Goal: Information Seeking & Learning: Learn about a topic

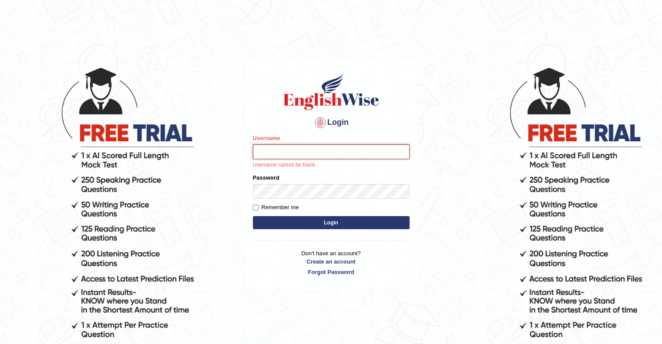
type input "upendrakumar"
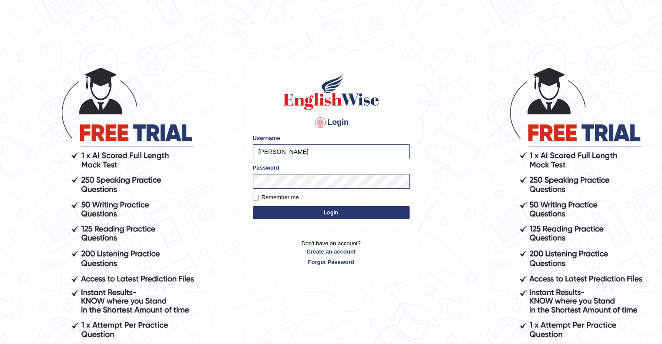
click at [328, 215] on button "Login" at bounding box center [331, 212] width 157 height 13
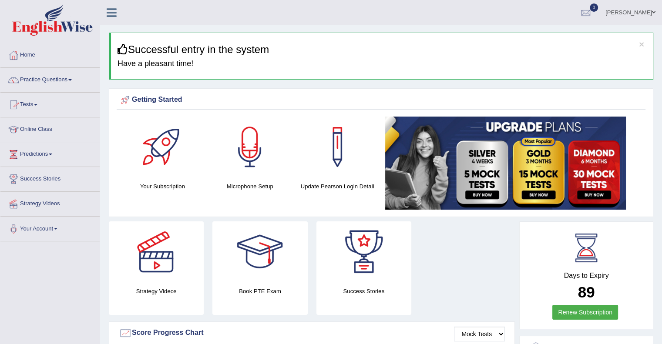
click at [53, 90] on li "Practice Questions Speaking Practice Read Aloud Repeat Sentence Describe Image …" at bounding box center [49, 80] width 99 height 25
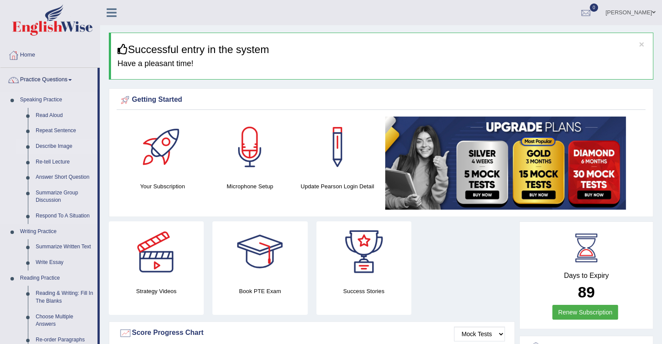
click at [61, 146] on link "Describe Image" at bounding box center [65, 147] width 66 height 16
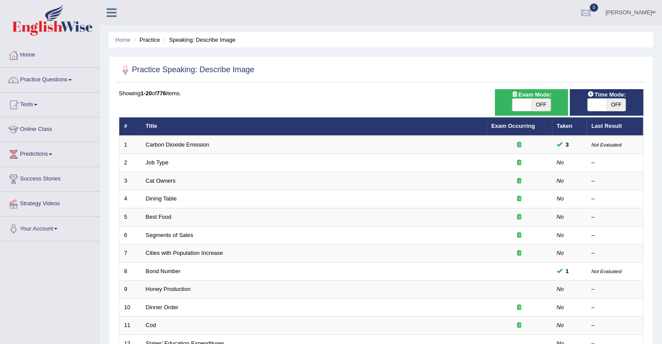
click at [72, 80] on span at bounding box center [69, 80] width 3 height 2
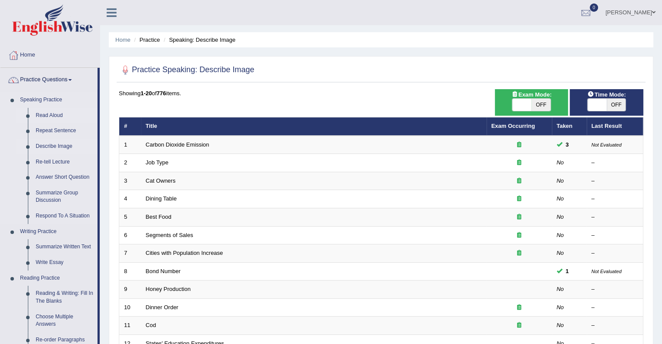
click at [49, 113] on link "Read Aloud" at bounding box center [65, 116] width 66 height 16
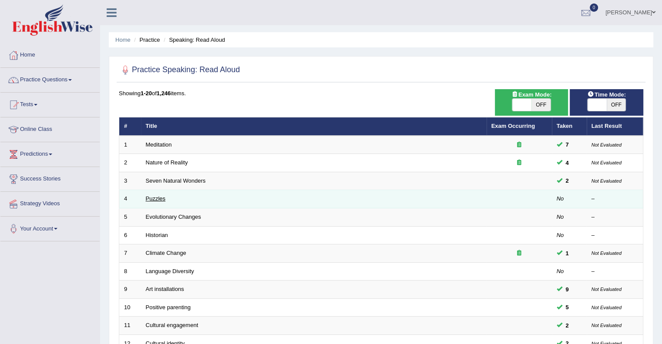
click at [159, 197] on link "Puzzles" at bounding box center [156, 198] width 20 height 7
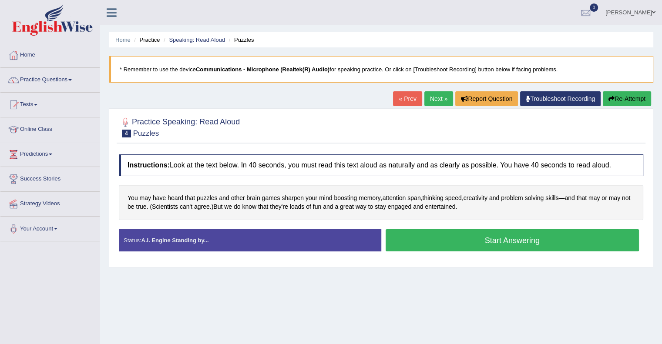
click at [490, 236] on button "Start Answering" at bounding box center [513, 240] width 254 height 22
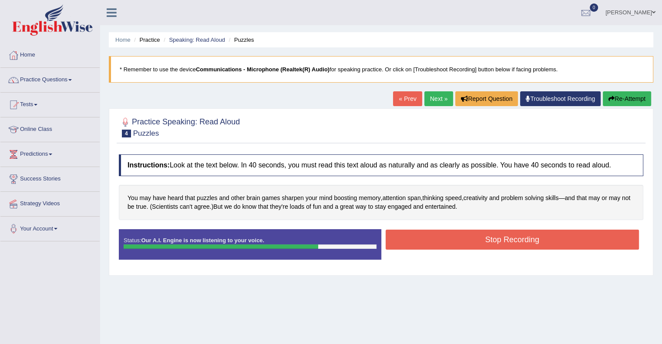
click at [490, 236] on button "Stop Recording" at bounding box center [513, 240] width 254 height 20
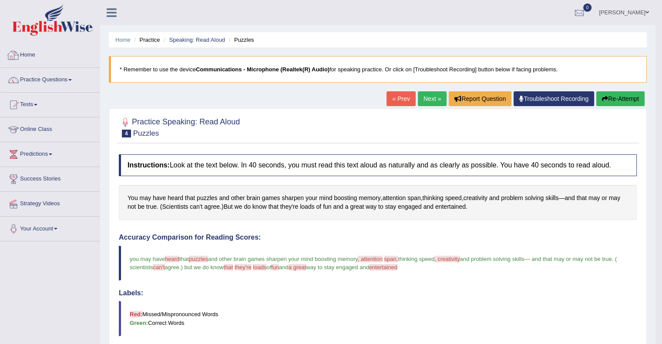
click at [28, 59] on link "Home" at bounding box center [49, 54] width 99 height 22
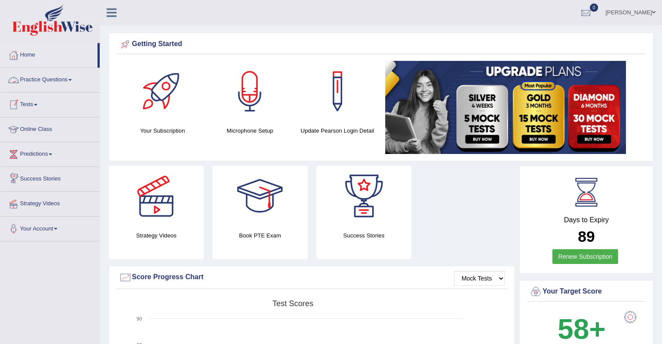
click at [62, 82] on link "Practice Questions" at bounding box center [49, 79] width 99 height 22
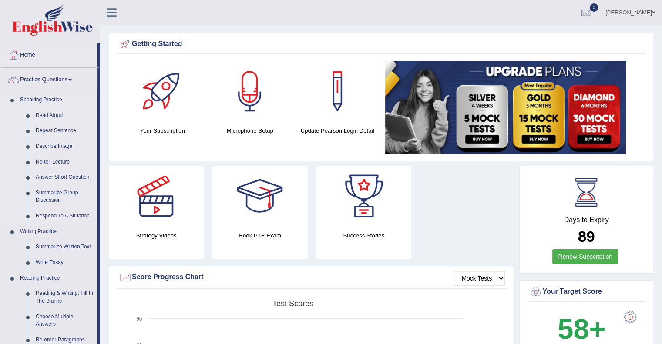
click at [49, 117] on link "Read Aloud" at bounding box center [65, 116] width 66 height 16
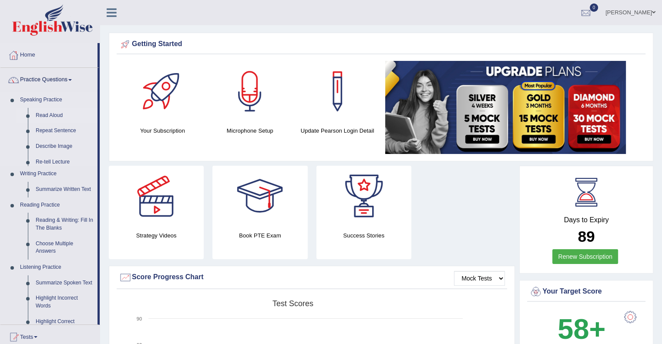
click at [49, 117] on link "Read Aloud" at bounding box center [65, 116] width 66 height 16
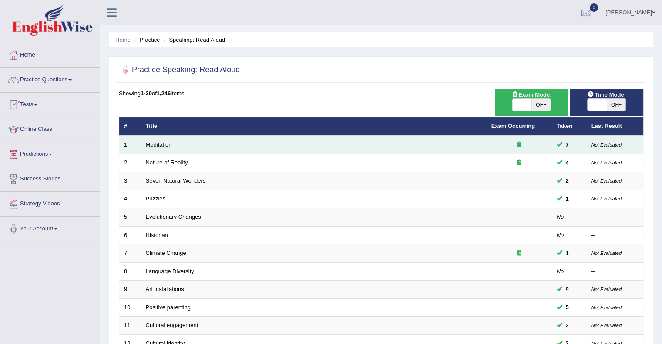
click at [163, 146] on link "Meditation" at bounding box center [159, 144] width 26 height 7
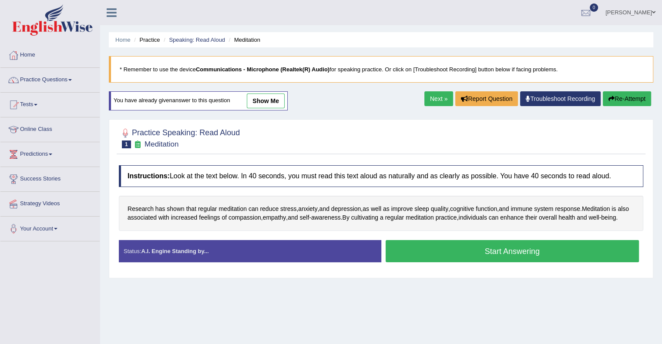
click at [493, 260] on button "Start Answering" at bounding box center [513, 251] width 254 height 22
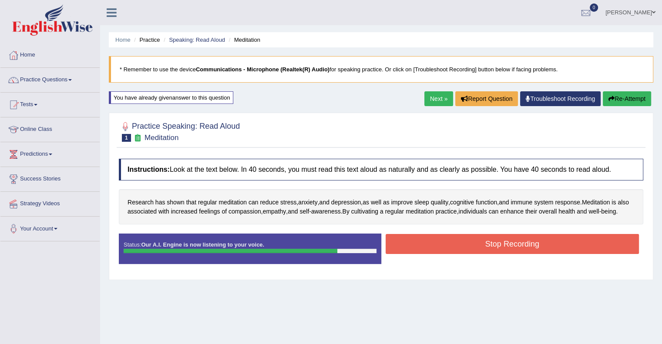
click at [497, 254] on button "Stop Recording" at bounding box center [513, 244] width 254 height 20
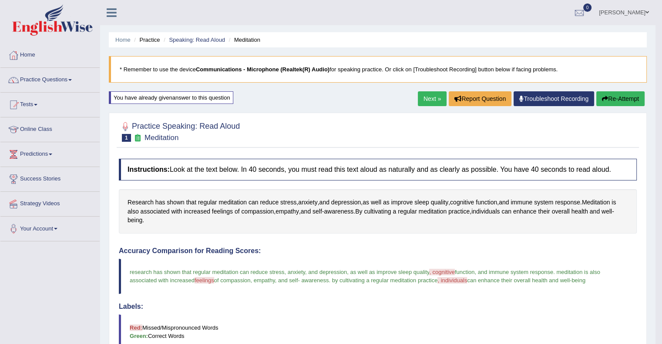
click at [423, 96] on link "Next »" at bounding box center [432, 98] width 29 height 15
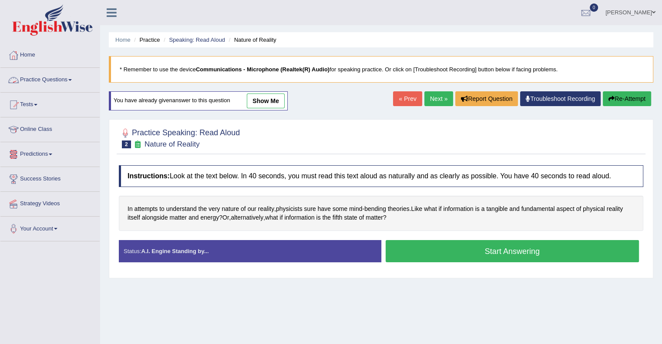
click at [51, 79] on link "Practice Questions" at bounding box center [49, 79] width 99 height 22
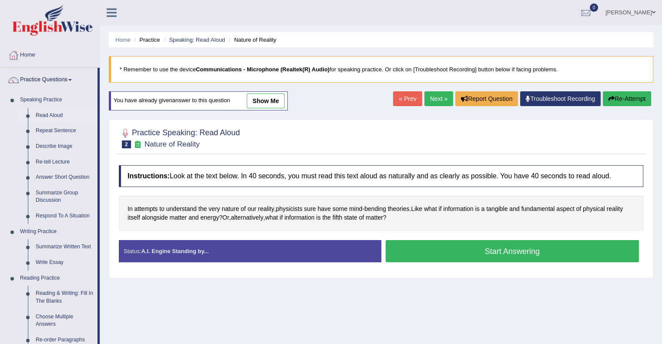
click at [54, 111] on link "Read Aloud" at bounding box center [65, 116] width 66 height 16
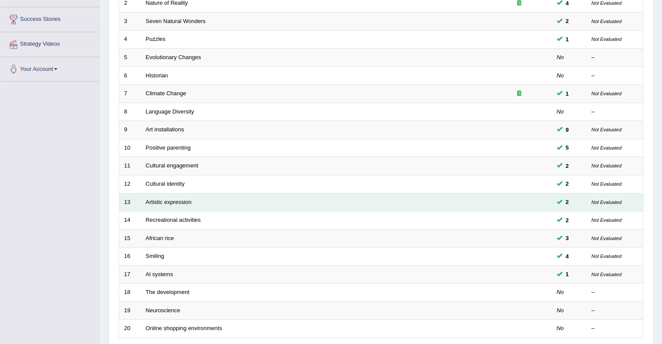
scroll to position [159, 0]
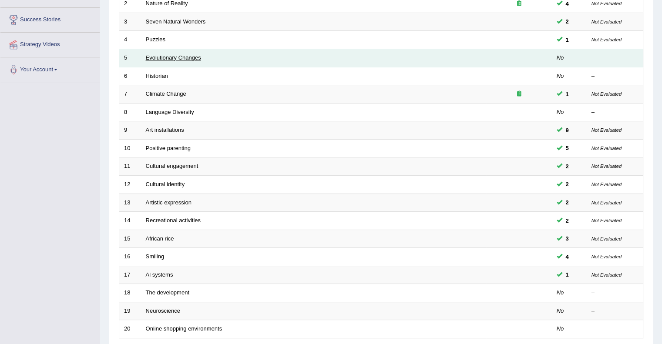
click at [180, 59] on link "Evolutionary Changes" at bounding box center [173, 57] width 55 height 7
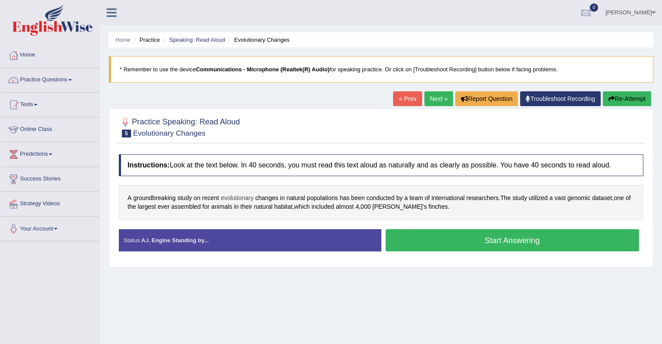
click at [244, 198] on span "evolutionary" at bounding box center [237, 198] width 33 height 9
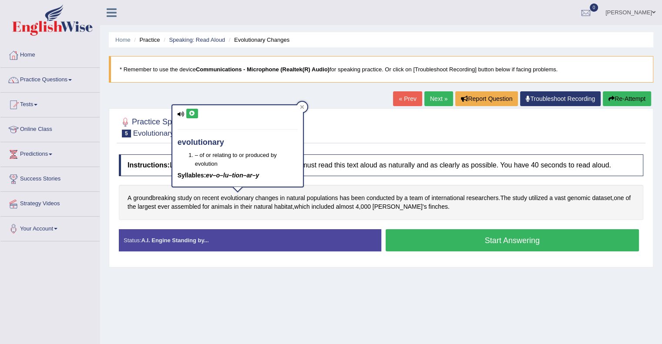
click at [193, 113] on icon at bounding box center [192, 113] width 7 height 5
click at [181, 114] on icon at bounding box center [181, 114] width 7 height 6
click at [179, 114] on icon at bounding box center [181, 114] width 7 height 6
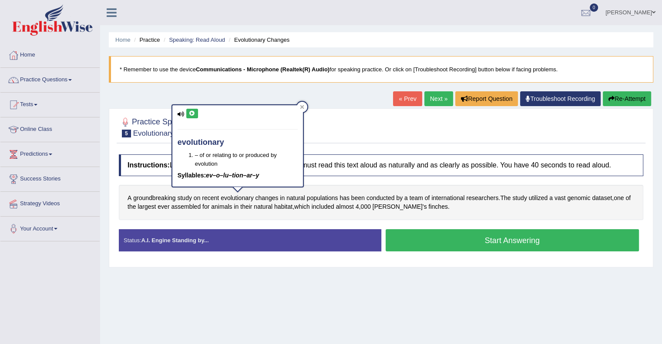
click at [191, 112] on icon at bounding box center [192, 113] width 7 height 5
click at [302, 106] on icon at bounding box center [302, 107] width 4 height 4
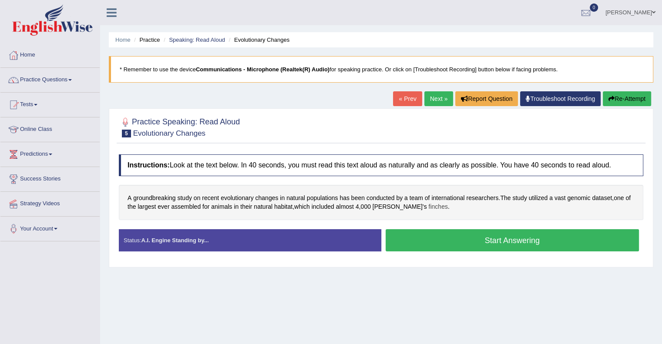
click at [428, 207] on span "finches" at bounding box center [437, 206] width 19 height 9
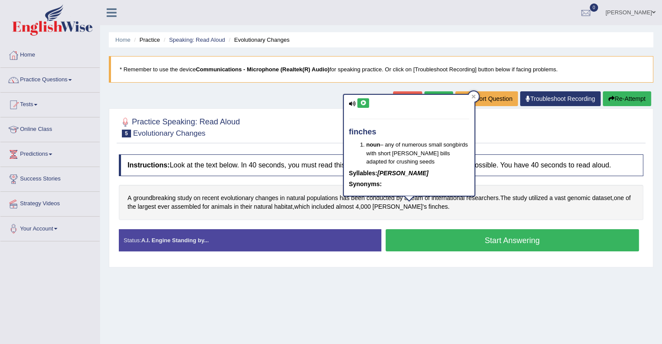
click at [365, 104] on icon at bounding box center [363, 103] width 7 height 5
click at [472, 96] on icon at bounding box center [473, 96] width 4 height 4
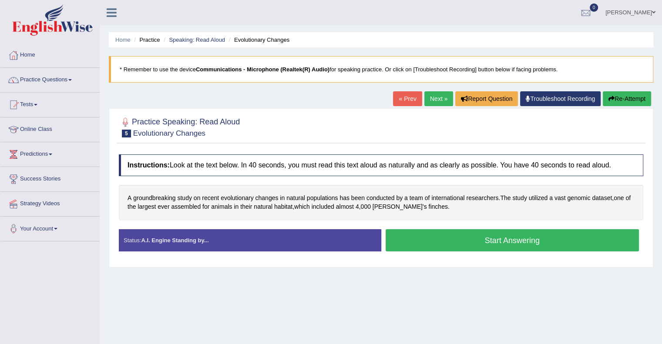
click at [483, 235] on button "Start Answering" at bounding box center [513, 240] width 254 height 22
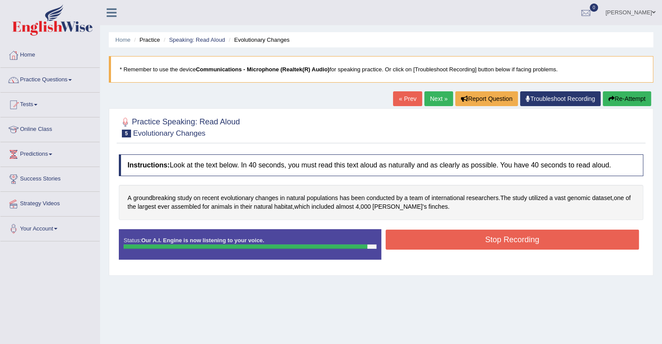
click at [483, 235] on button "Stop Recording" at bounding box center [513, 240] width 254 height 20
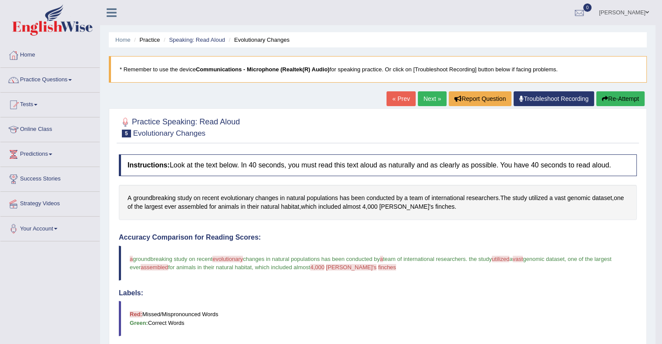
click at [427, 103] on link "Next »" at bounding box center [432, 98] width 29 height 15
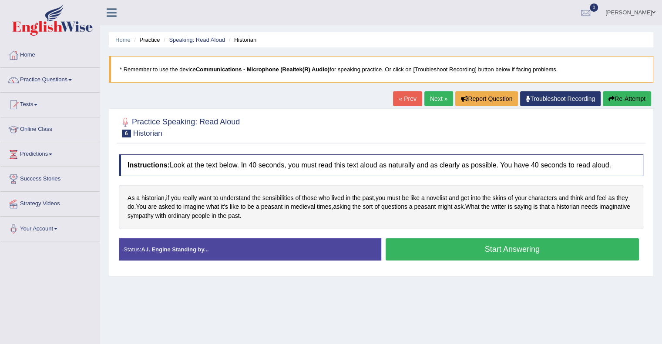
click at [508, 247] on button "Start Answering" at bounding box center [513, 249] width 254 height 22
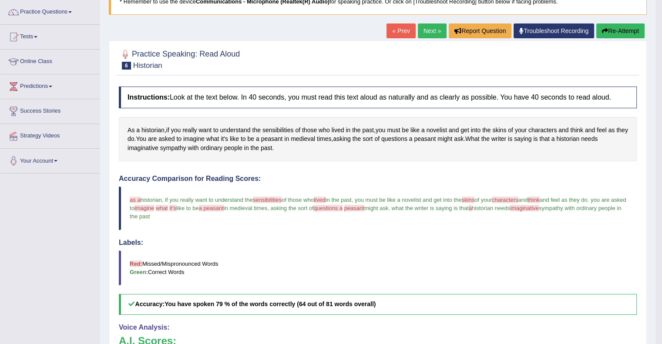
scroll to position [68, 0]
click at [273, 198] on span "sensibilities" at bounding box center [267, 200] width 29 height 7
click at [279, 128] on span "sensibilities" at bounding box center [277, 130] width 31 height 9
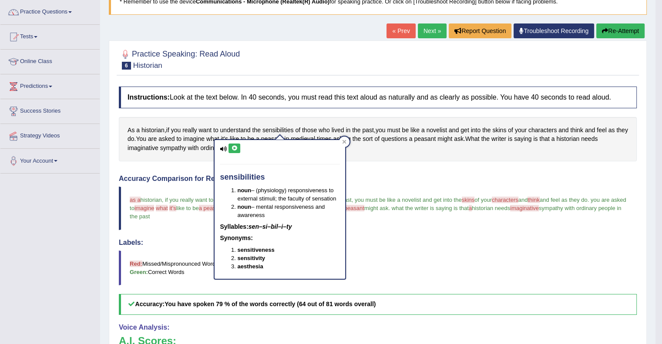
click at [231, 150] on icon at bounding box center [234, 148] width 7 height 5
click at [233, 146] on icon at bounding box center [234, 148] width 7 height 5
click at [344, 142] on icon at bounding box center [345, 142] width 4 height 4
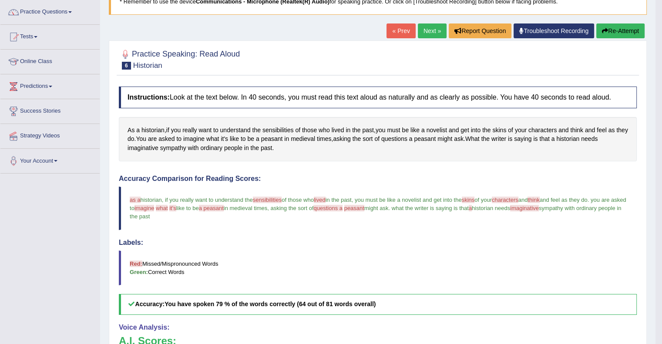
click at [224, 207] on span "a peasant" at bounding box center [211, 208] width 25 height 7
click at [283, 138] on span "peasant" at bounding box center [272, 138] width 22 height 9
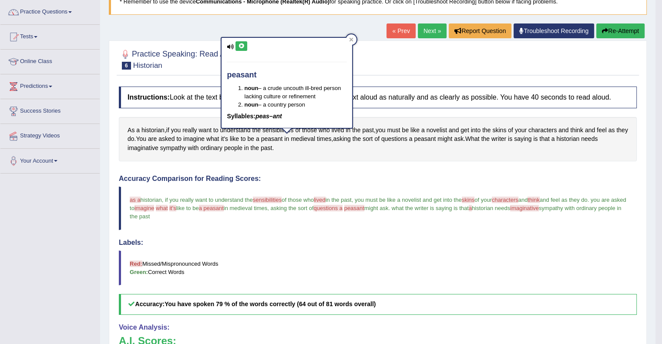
click at [242, 41] on button at bounding box center [241, 46] width 12 height 10
click at [353, 41] on icon at bounding box center [351, 39] width 4 height 4
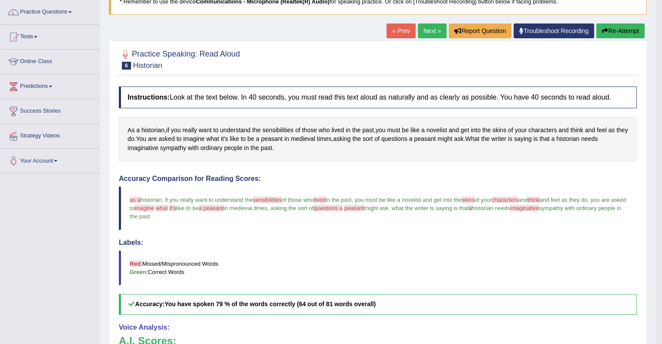
click at [612, 28] on button "Re-Attempt" at bounding box center [620, 31] width 48 height 15
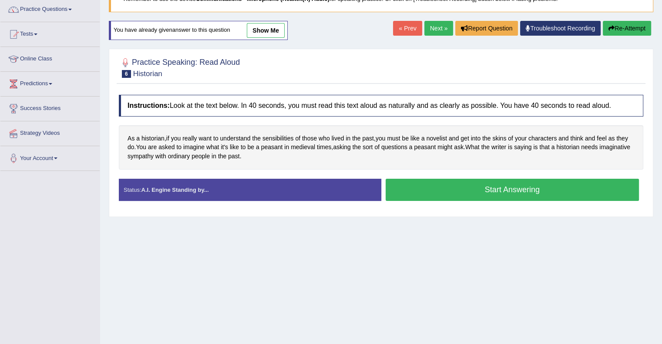
click at [498, 187] on button "Start Answering" at bounding box center [513, 190] width 254 height 22
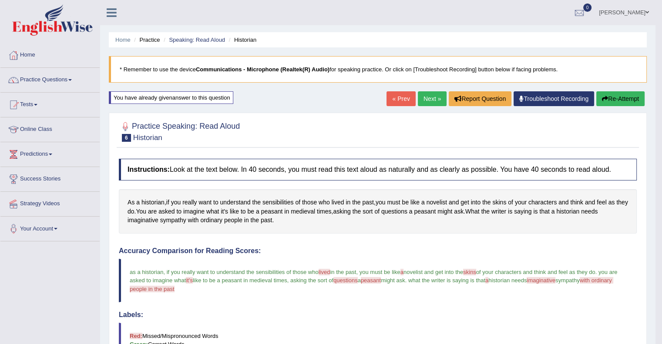
click at [423, 102] on link "Next »" at bounding box center [432, 98] width 29 height 15
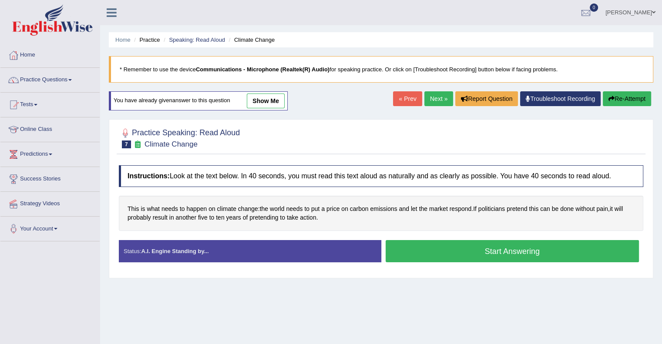
click at [497, 250] on button "Start Answering" at bounding box center [513, 251] width 254 height 22
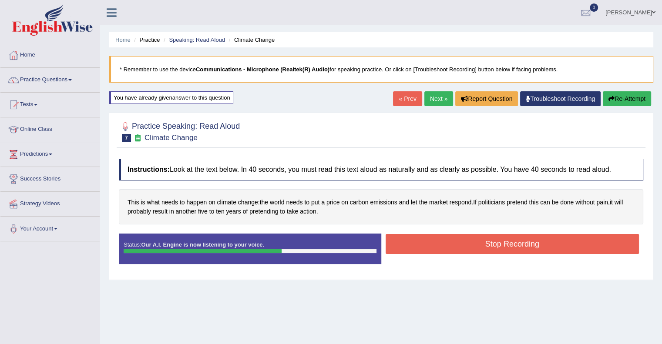
click at [497, 244] on button "Stop Recording" at bounding box center [513, 244] width 254 height 20
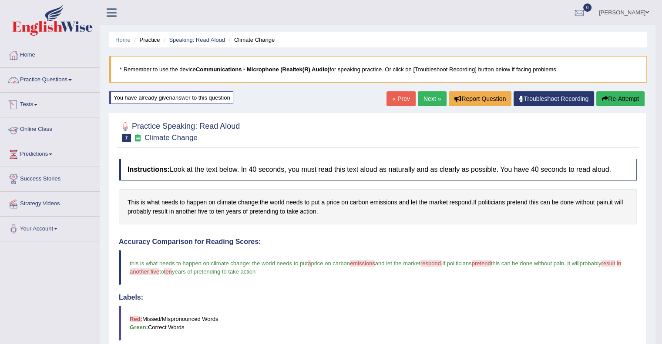
click at [76, 82] on link "Practice Questions" at bounding box center [49, 79] width 99 height 22
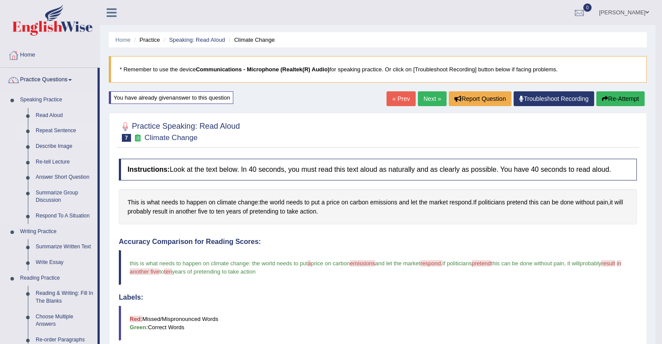
click at [55, 131] on link "Repeat Sentence" at bounding box center [65, 131] width 66 height 16
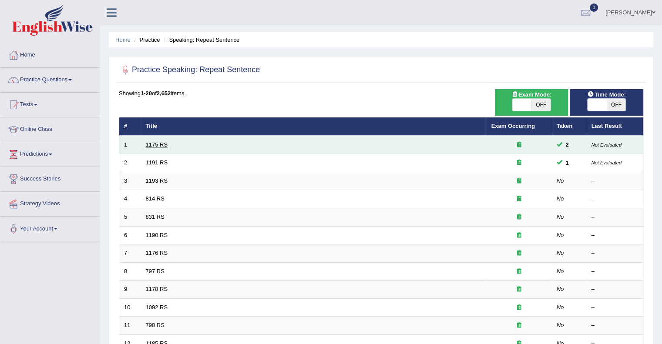
click at [157, 144] on link "1175 RS" at bounding box center [157, 144] width 22 height 7
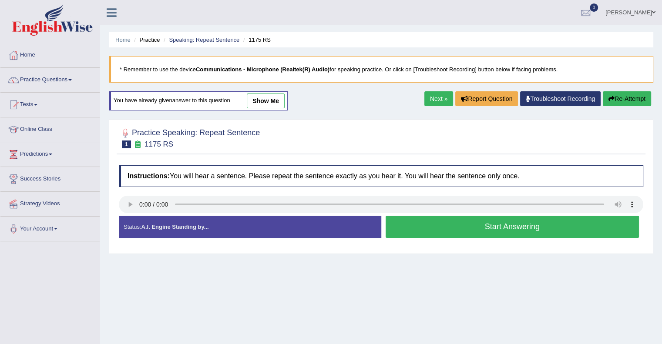
click at [500, 229] on button "Start Answering" at bounding box center [513, 227] width 254 height 22
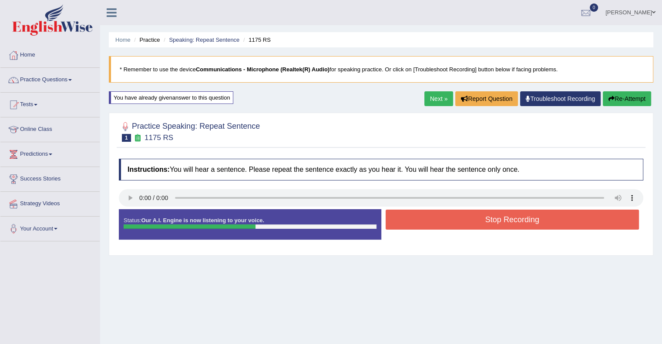
click at [500, 222] on button "Stop Recording" at bounding box center [513, 220] width 254 height 20
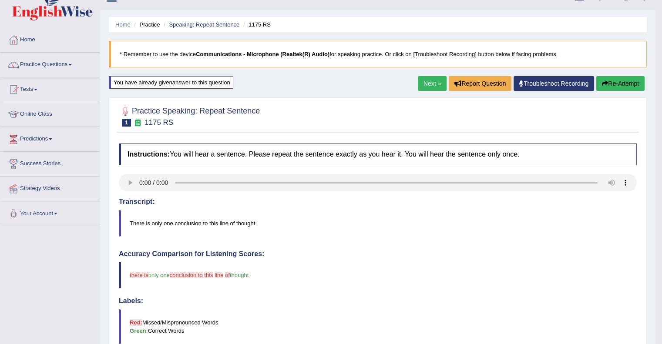
scroll to position [15, 0]
click at [615, 83] on button "Re-Attempt" at bounding box center [620, 84] width 48 height 15
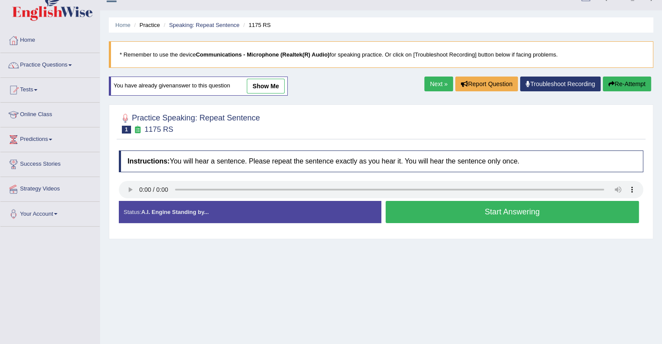
click at [494, 209] on button "Start Answering" at bounding box center [513, 212] width 254 height 22
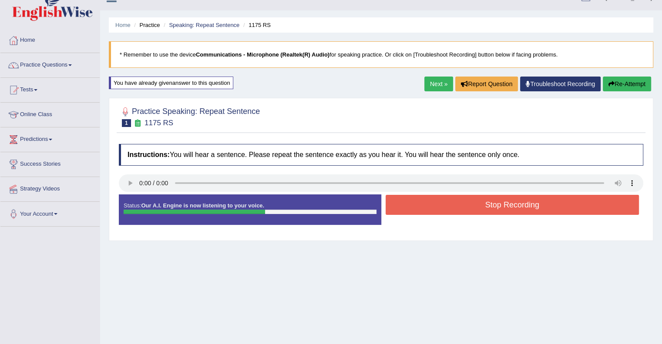
click at [494, 209] on button "Stop Recording" at bounding box center [513, 205] width 254 height 20
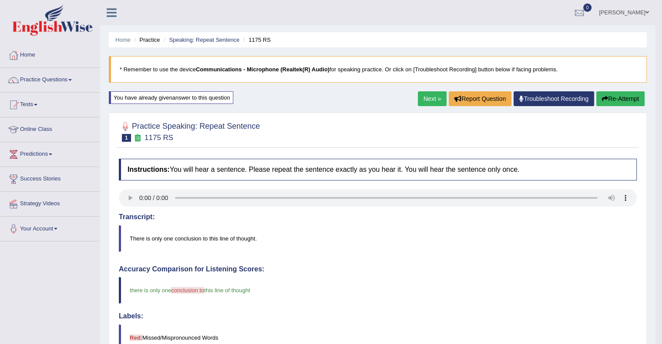
click at [420, 94] on link "Next »" at bounding box center [432, 98] width 29 height 15
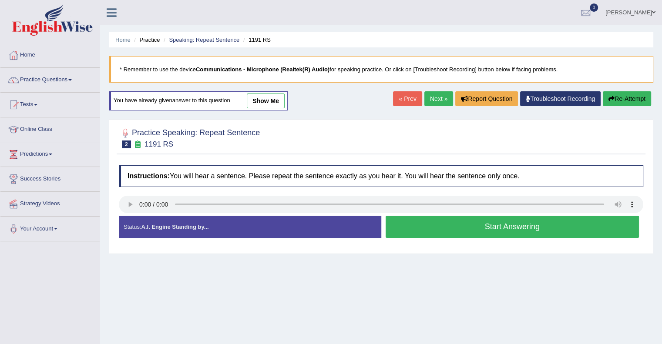
click at [463, 228] on button "Start Answering" at bounding box center [513, 227] width 254 height 22
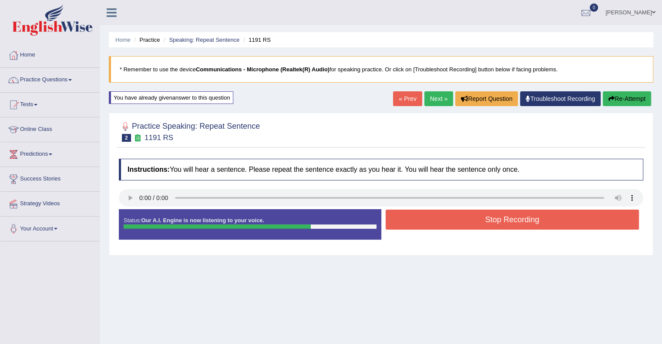
click at [480, 225] on button "Stop Recording" at bounding box center [513, 220] width 254 height 20
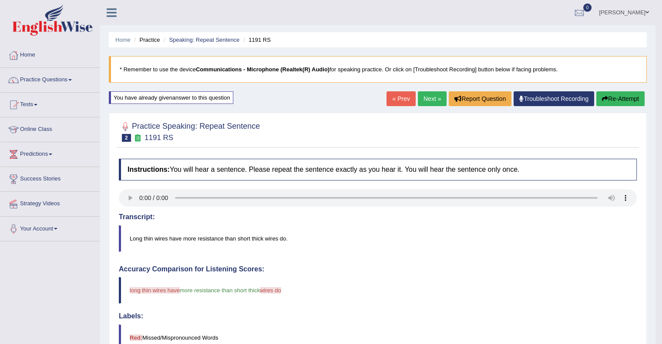
click at [612, 95] on button "Re-Attempt" at bounding box center [620, 98] width 48 height 15
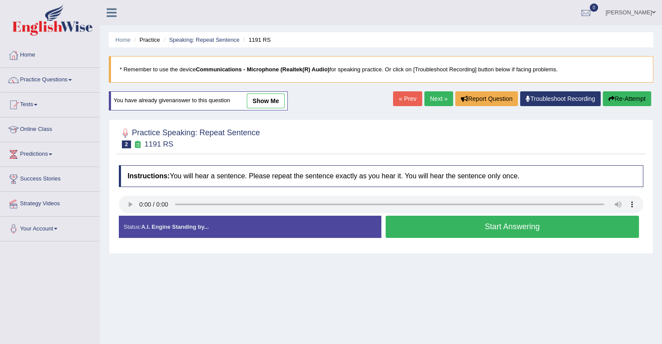
click at [463, 228] on button "Start Answering" at bounding box center [513, 227] width 254 height 22
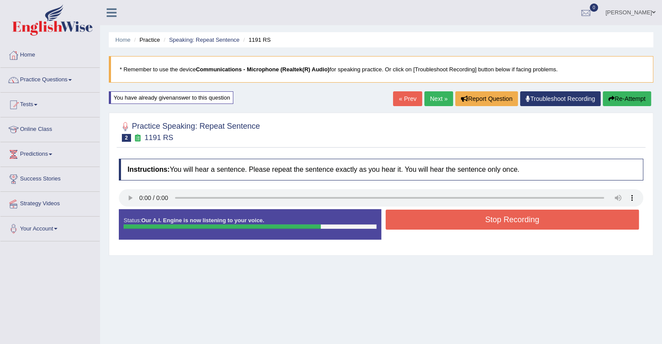
click at [482, 224] on button "Stop Recording" at bounding box center [513, 220] width 254 height 20
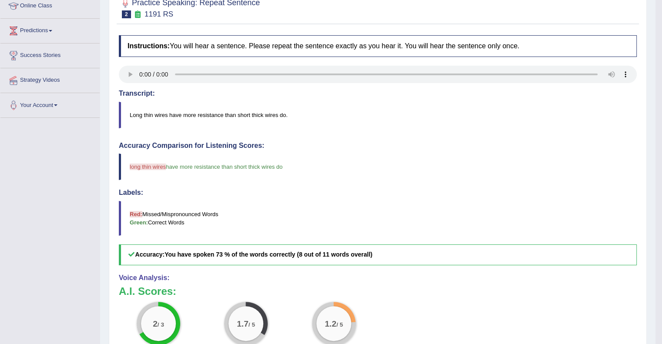
scroll to position [26, 0]
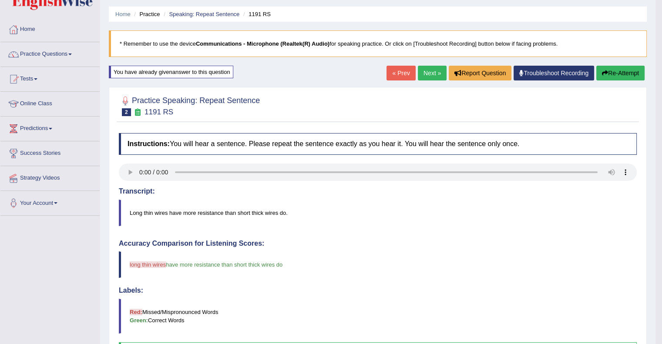
click at [614, 72] on button "Re-Attempt" at bounding box center [620, 73] width 48 height 15
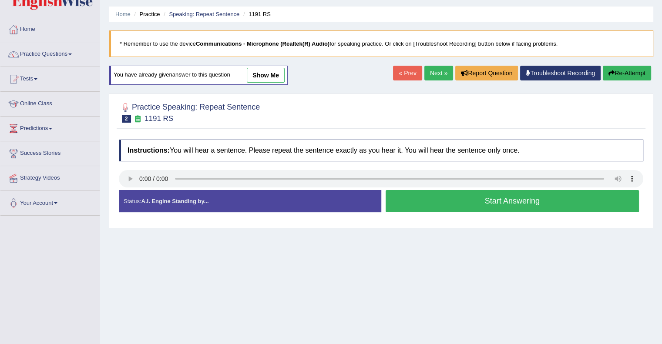
click at [498, 200] on button "Start Answering" at bounding box center [513, 201] width 254 height 22
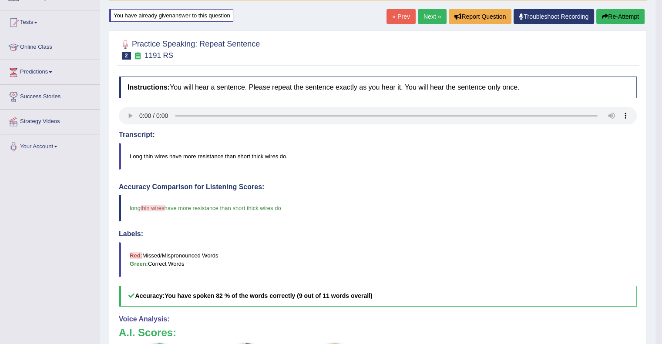
scroll to position [65, 0]
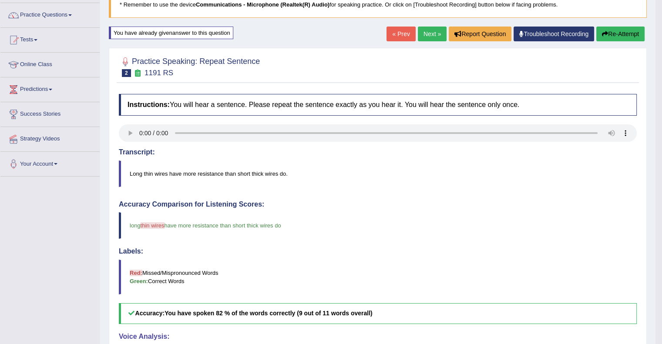
click at [613, 36] on button "Re-Attempt" at bounding box center [620, 34] width 48 height 15
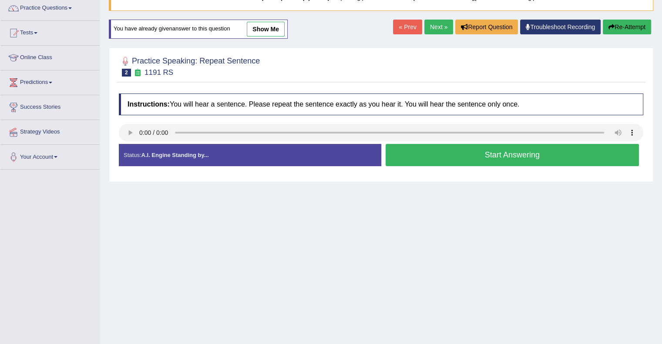
click at [507, 157] on button "Start Answering" at bounding box center [513, 155] width 254 height 22
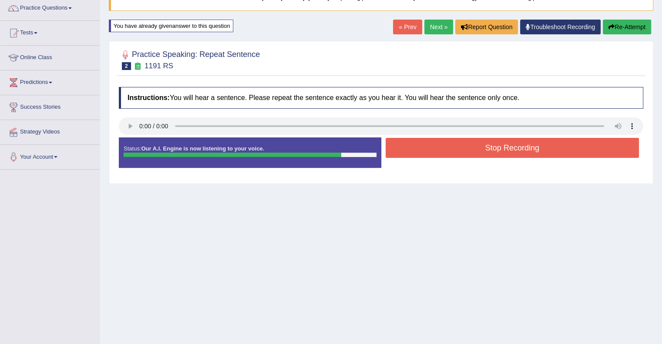
click at [508, 148] on button "Stop Recording" at bounding box center [513, 148] width 254 height 20
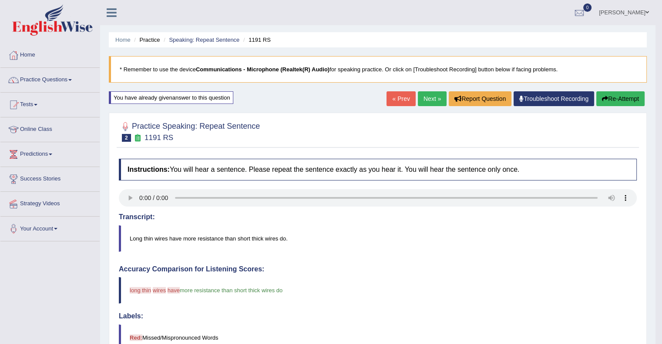
click at [431, 99] on link "Next »" at bounding box center [432, 98] width 29 height 15
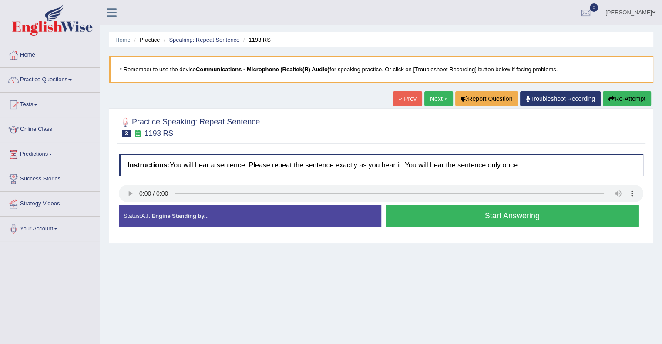
click at [480, 217] on button "Start Answering" at bounding box center [513, 216] width 254 height 22
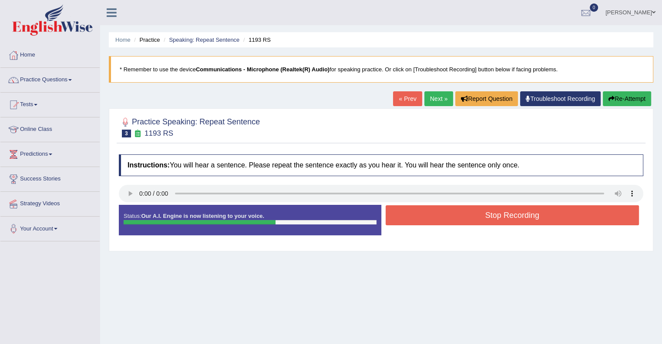
click at [480, 217] on button "Stop Recording" at bounding box center [513, 215] width 254 height 20
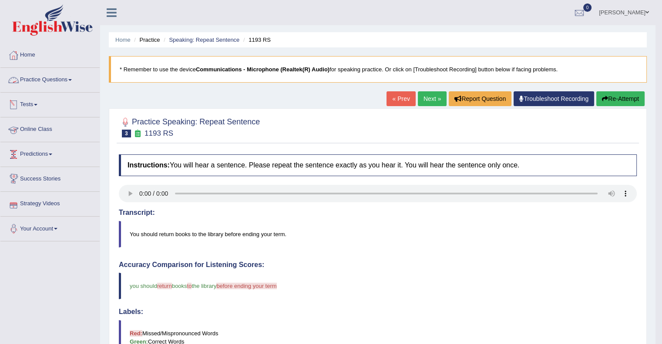
click at [63, 85] on link "Practice Questions" at bounding box center [49, 79] width 99 height 22
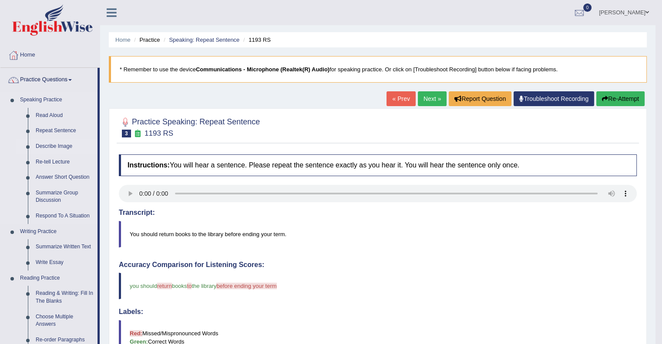
click at [56, 147] on link "Describe Image" at bounding box center [65, 147] width 66 height 16
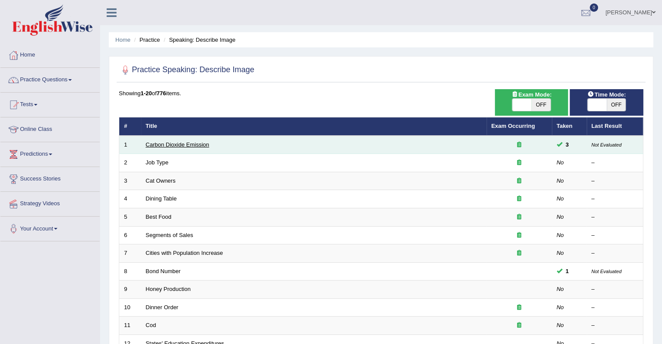
click at [185, 144] on link "Carbon Dioxide Emission" at bounding box center [178, 144] width 64 height 7
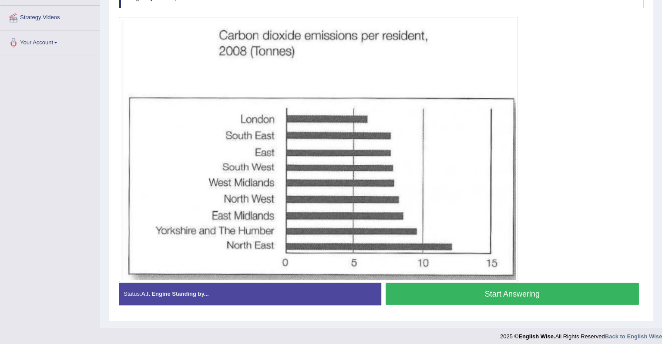
scroll to position [190, 0]
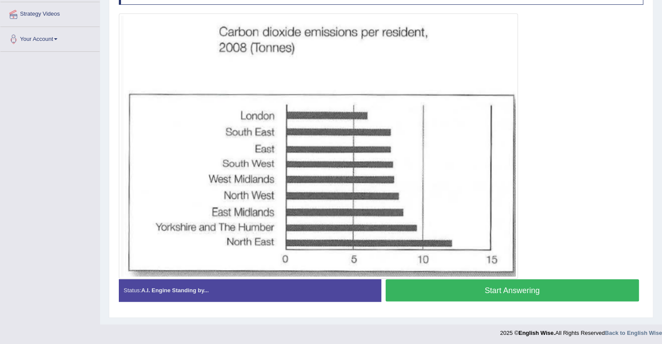
click at [510, 292] on button "Start Answering" at bounding box center [513, 290] width 254 height 22
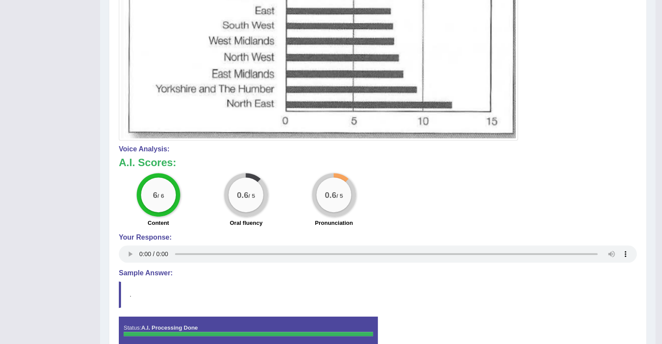
scroll to position [369, 0]
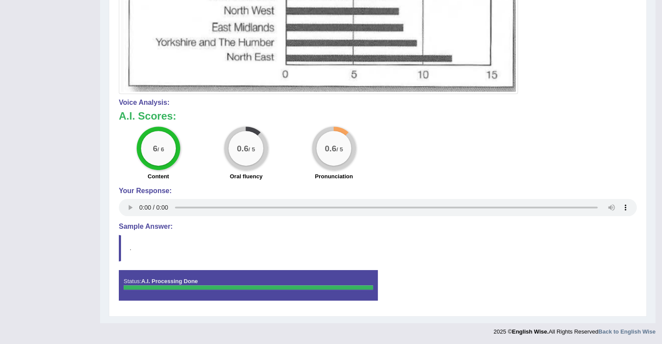
click at [138, 229] on h4 "Sample Answer:" at bounding box center [378, 227] width 518 height 8
click at [139, 223] on h4 "Sample Answer:" at bounding box center [378, 227] width 518 height 8
click at [120, 248] on blockquote "." at bounding box center [378, 248] width 518 height 27
click at [153, 279] on strong "A.I. Processing Done" at bounding box center [169, 281] width 57 height 7
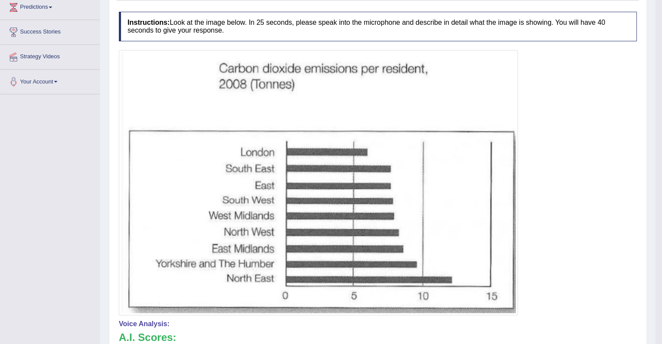
scroll to position [0, 0]
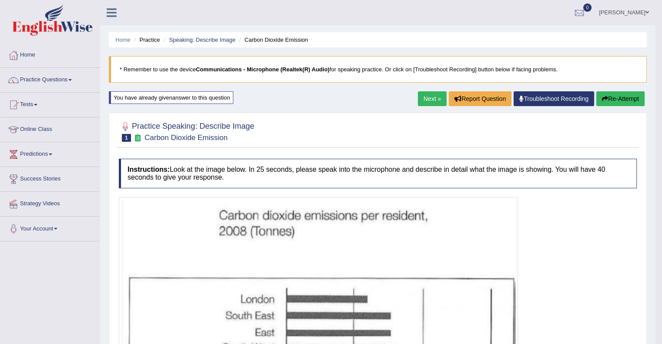
click at [137, 134] on icon at bounding box center [137, 137] width 9 height 7
click at [128, 139] on span "1" at bounding box center [126, 138] width 9 height 8
click at [126, 127] on div at bounding box center [125, 126] width 13 height 13
click at [126, 124] on div at bounding box center [125, 126] width 13 height 13
click at [146, 124] on h2 "Practice Speaking: Describe Image 1 Carbon Dioxide Emission" at bounding box center [186, 131] width 135 height 22
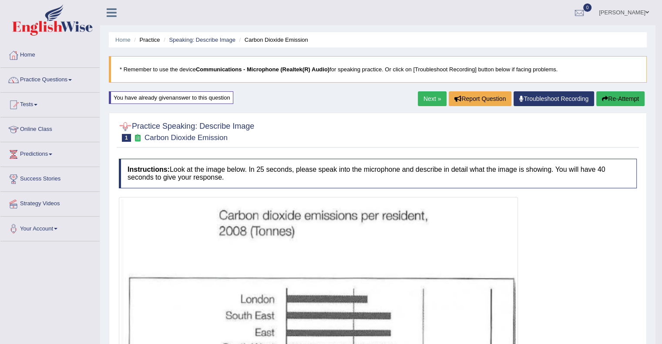
click at [124, 124] on div at bounding box center [125, 126] width 13 height 13
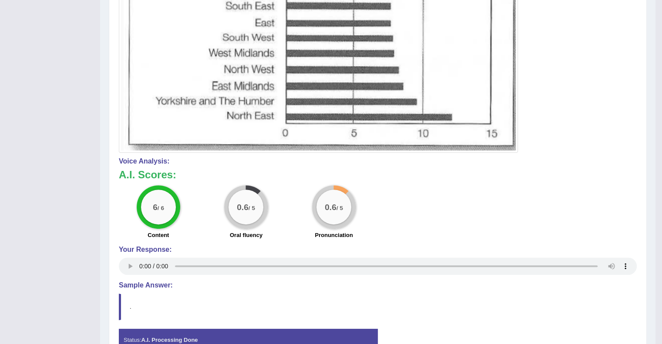
scroll to position [369, 0]
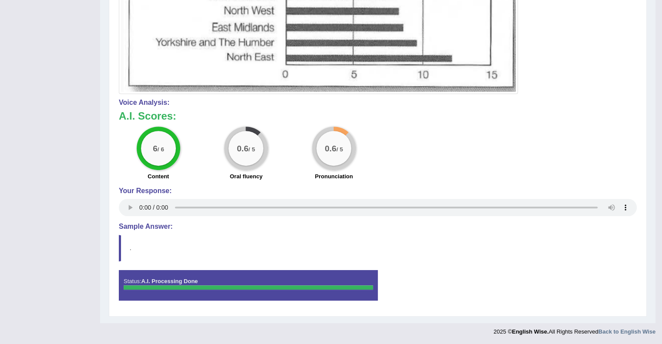
click at [544, 261] on div "Instructions: Look at the image below. In 25 seconds, please speak into the mic…" at bounding box center [378, 49] width 522 height 526
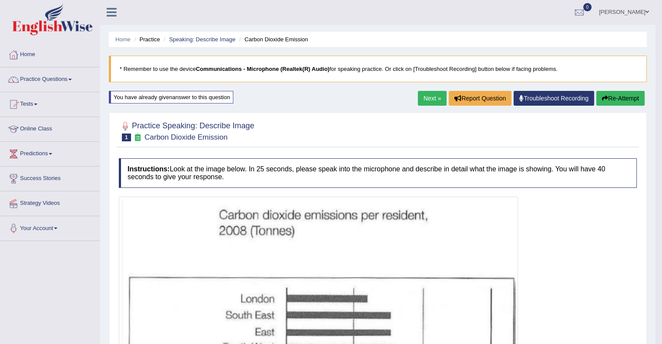
scroll to position [0, 0]
click at [31, 131] on link "Online Class" at bounding box center [49, 129] width 99 height 22
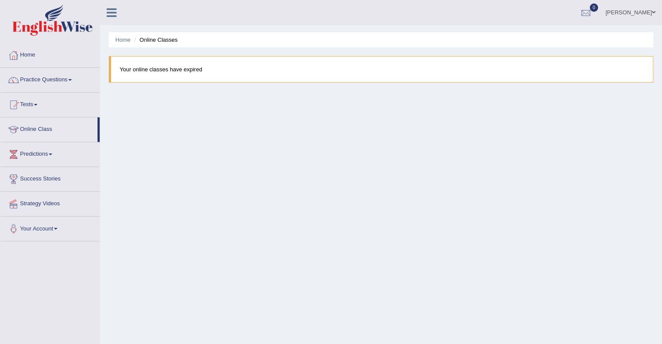
scroll to position [17, 0]
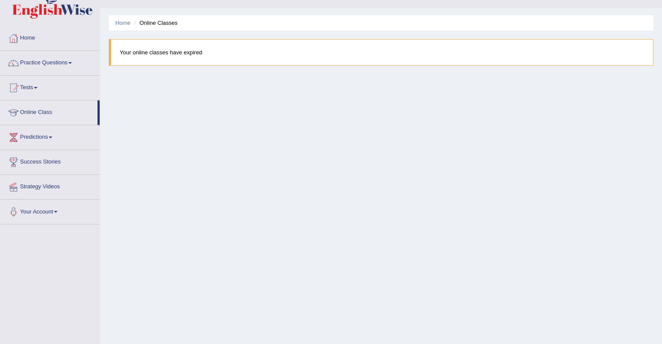
click at [50, 139] on link "Predictions" at bounding box center [49, 136] width 99 height 22
click at [50, 159] on link "Latest Predictions" at bounding box center [56, 158] width 81 height 16
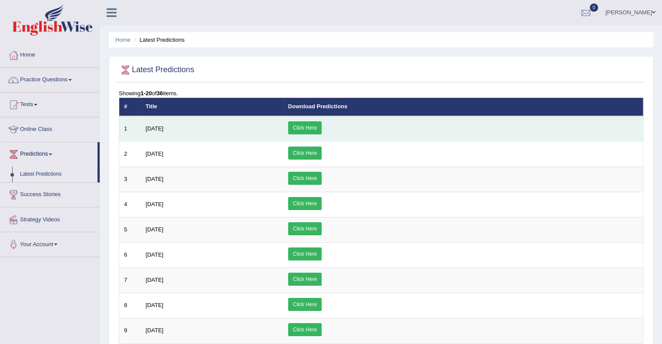
click at [322, 125] on link "Click Here" at bounding box center [305, 127] width 34 height 13
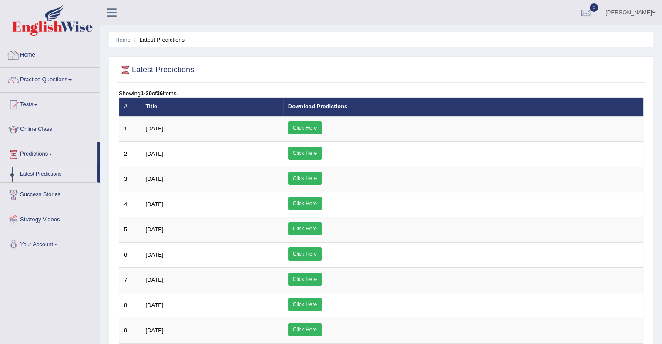
click at [40, 54] on link "Home" at bounding box center [49, 54] width 99 height 22
click at [64, 76] on link "Practice Questions" at bounding box center [49, 79] width 99 height 22
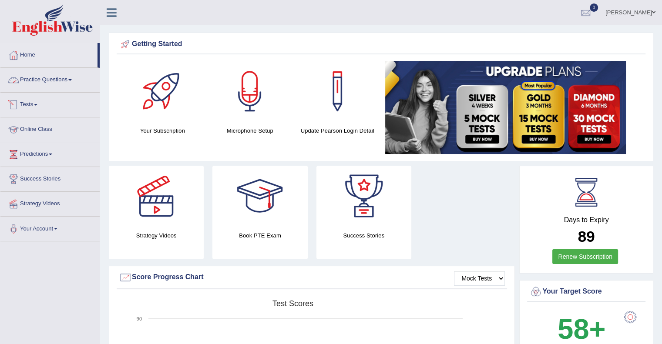
click at [68, 81] on link "Practice Questions" at bounding box center [49, 79] width 99 height 22
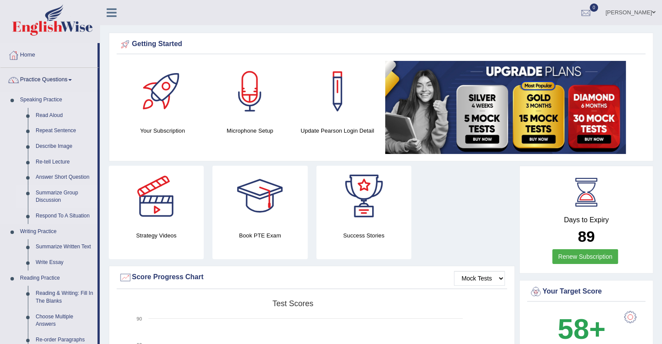
click at [68, 194] on link "Summarize Group Discussion" at bounding box center [65, 196] width 66 height 23
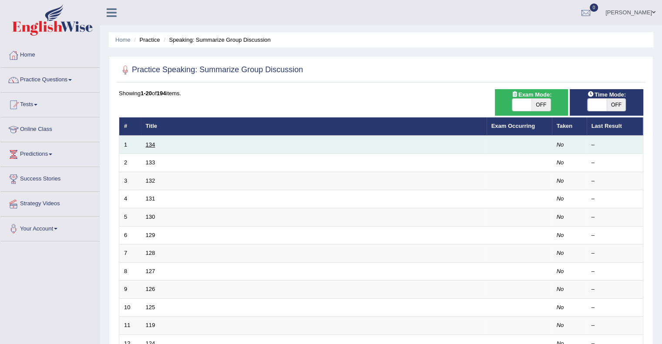
click at [150, 147] on link "134" at bounding box center [151, 144] width 10 height 7
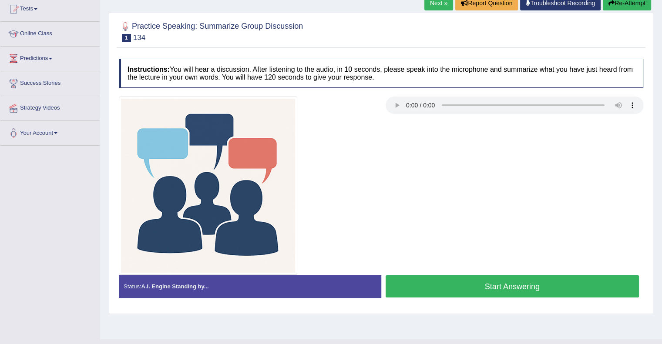
scroll to position [95, 0]
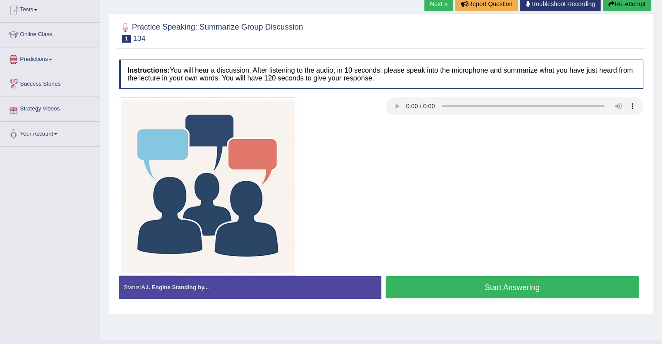
click at [51, 61] on link "Predictions" at bounding box center [49, 58] width 99 height 22
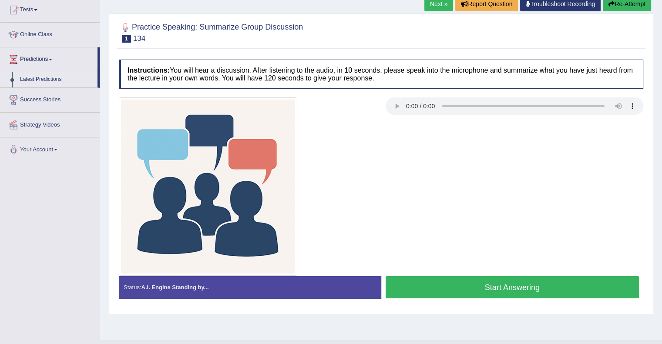
click at [46, 77] on link "Latest Predictions" at bounding box center [56, 80] width 81 height 16
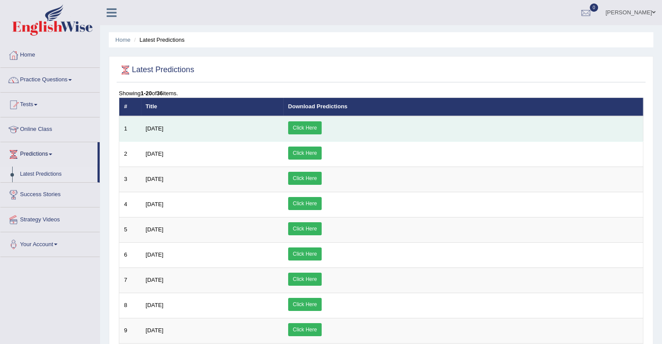
click at [322, 126] on link "Click Here" at bounding box center [305, 127] width 34 height 13
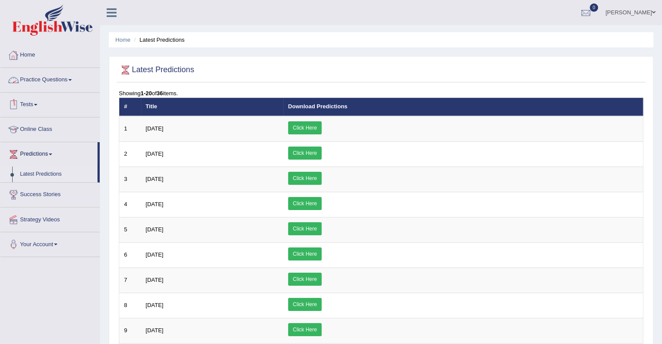
click at [64, 76] on link "Practice Questions" at bounding box center [49, 79] width 99 height 22
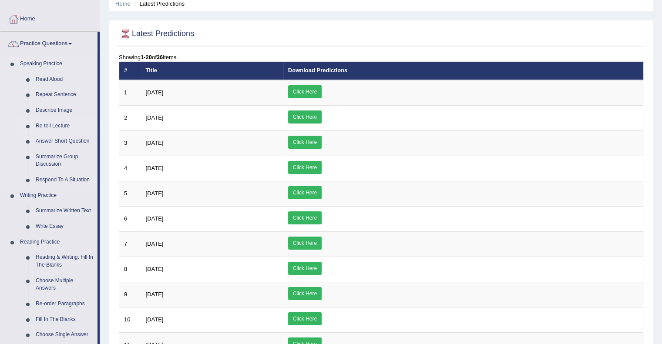
scroll to position [37, 0]
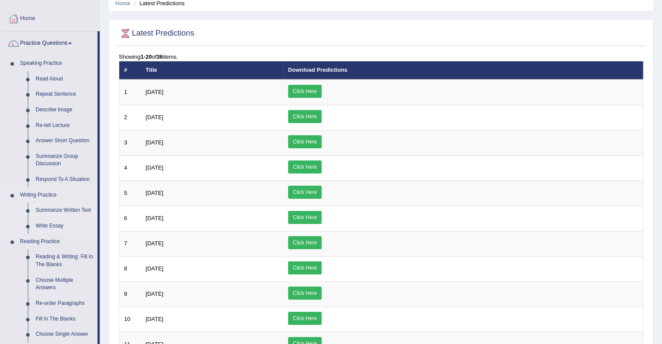
click at [61, 212] on link "Summarize Written Text" at bounding box center [65, 211] width 66 height 16
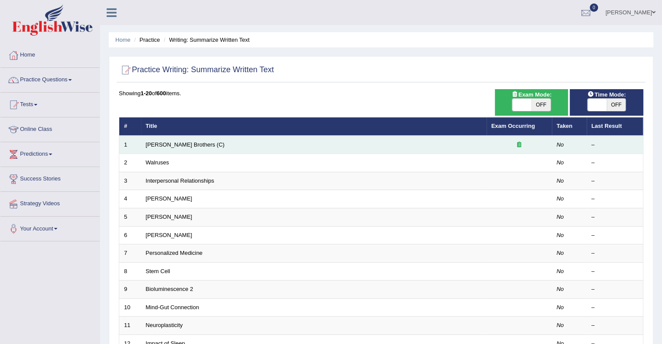
click at [179, 148] on td "[PERSON_NAME] Brothers (C)" at bounding box center [314, 145] width 346 height 18
click at [171, 141] on link "[PERSON_NAME] Brothers (C)" at bounding box center [185, 144] width 79 height 7
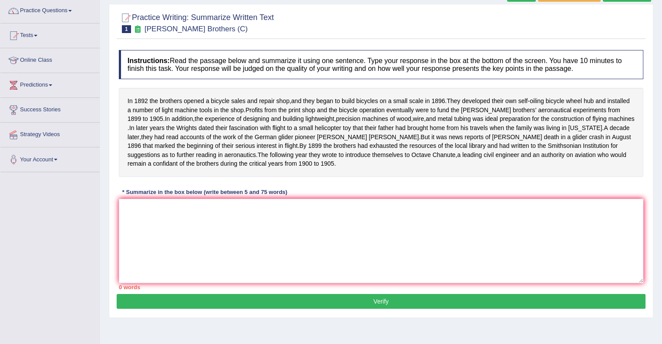
scroll to position [70, 0]
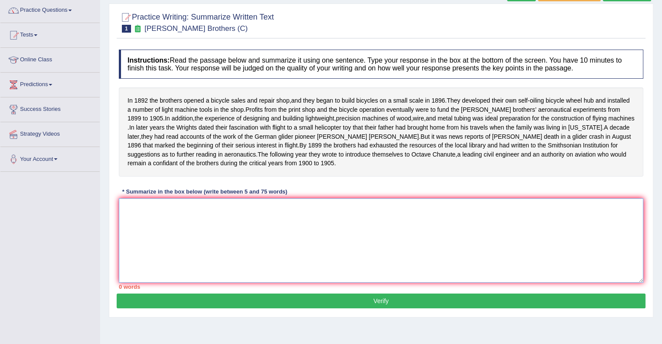
click at [264, 244] on textarea at bounding box center [381, 240] width 524 height 84
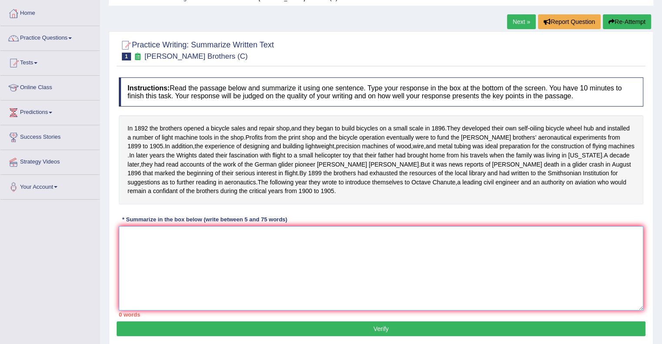
scroll to position [40, 0]
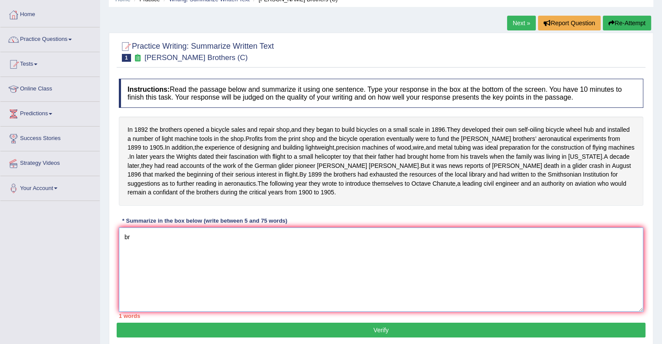
type textarea "b"
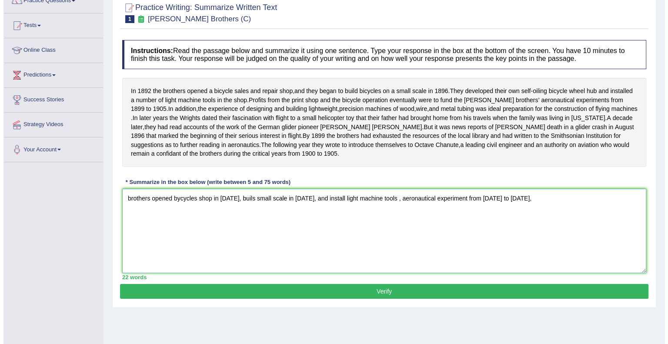
scroll to position [79, 0]
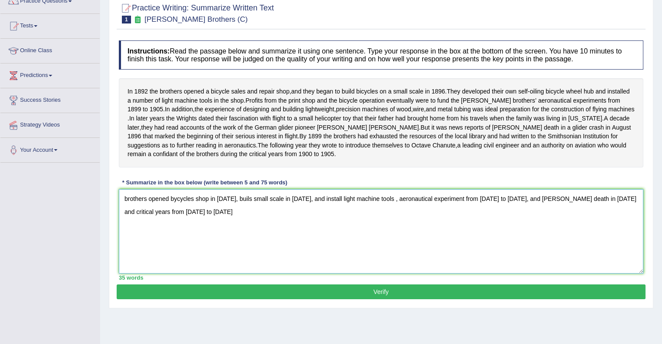
type textarea "brothers opened bycycles shop in [DATE], buils small scale in [DATE], and insta…"
click at [385, 299] on button "Verify" at bounding box center [381, 292] width 529 height 15
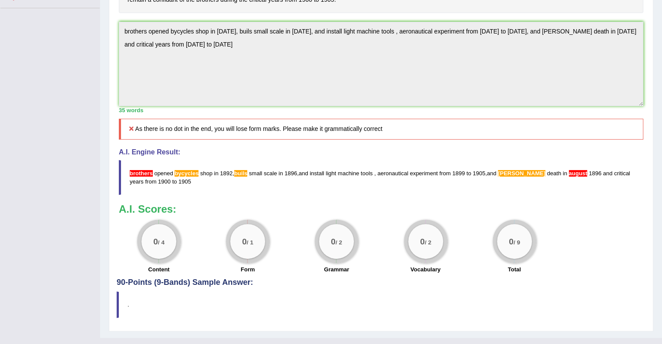
scroll to position [232, 0]
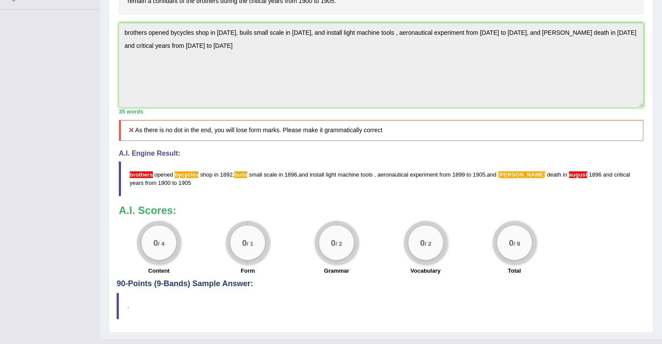
click at [189, 178] on span "bycycles" at bounding box center [187, 174] width 24 height 7
click at [143, 178] on span "brothers" at bounding box center [141, 174] width 23 height 7
click at [129, 133] on icon at bounding box center [132, 130] width 8 height 6
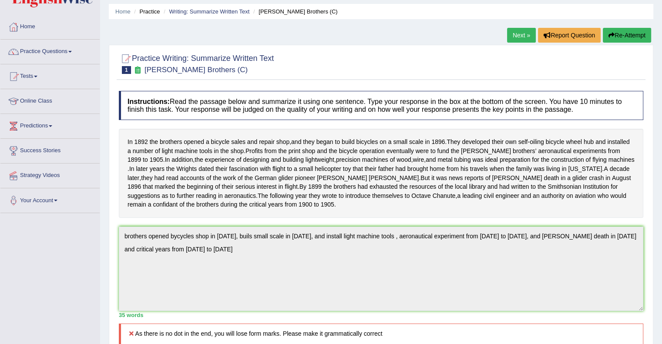
scroll to position [0, 0]
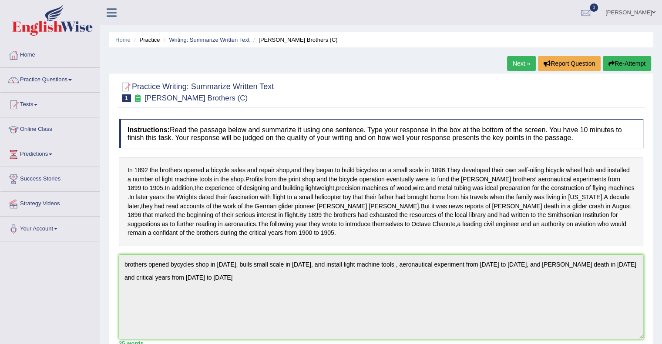
click at [620, 60] on button "Re-Attempt" at bounding box center [627, 63] width 48 height 15
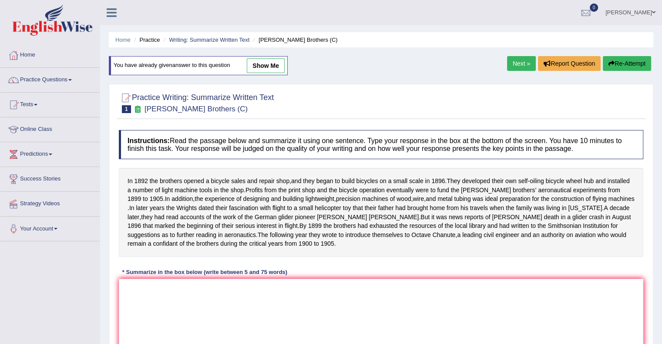
click at [125, 179] on div "In [DATE] the brothers opened a bicycle sales and repair shop , and they began …" at bounding box center [381, 212] width 524 height 89
drag, startPoint x: 125, startPoint y: 179, endPoint x: 166, endPoint y: 177, distance: 40.6
click at [166, 177] on div "In [DATE] the brothers opened a bicycle sales and repair shop , and they began …" at bounding box center [381, 212] width 524 height 89
click at [166, 177] on span "brothers" at bounding box center [171, 181] width 22 height 9
click at [166, 177] on body "Toggle navigation Home Practice Questions Speaking Practice Read Aloud Repeat S…" at bounding box center [331, 172] width 662 height 344
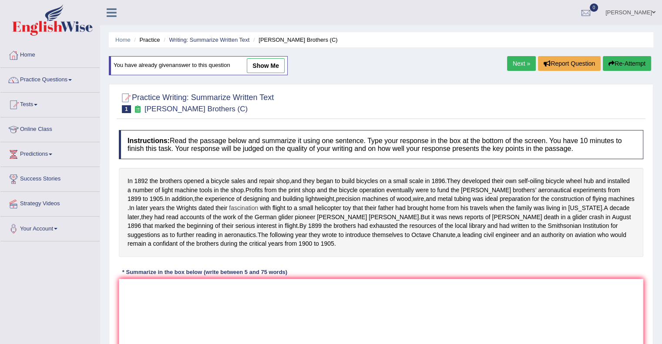
drag, startPoint x: 134, startPoint y: 183, endPoint x: 244, endPoint y: 221, distance: 116.0
click at [244, 221] on div "In 1892 the brothers opened a bicycle sales and repair shop , and they began to…" at bounding box center [381, 212] width 524 height 89
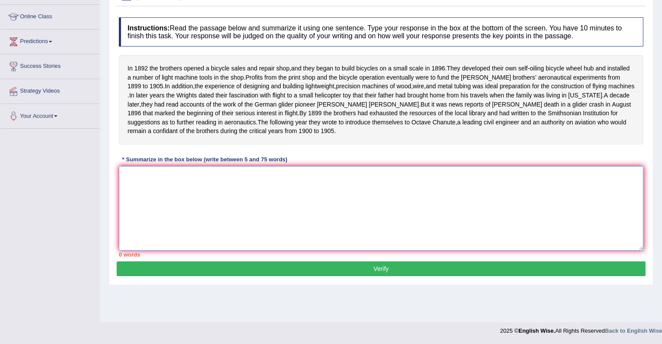
click at [219, 207] on textarea at bounding box center [381, 208] width 524 height 84
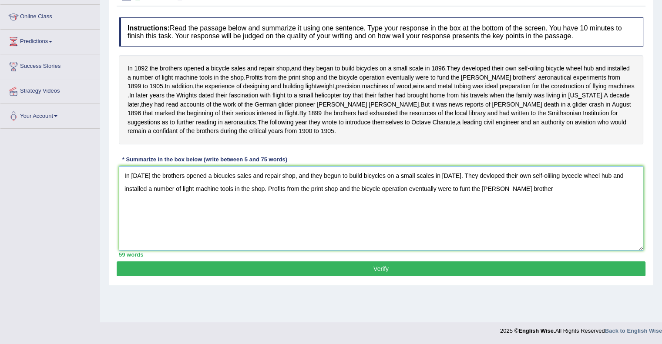
click at [446, 194] on textarea "In 1892 the brothers opened a bicucles sales and repair shop, and they begun to…" at bounding box center [381, 208] width 524 height 84
click at [502, 197] on textarea "In 1892 the brothers opened a bicucles sales and repair shop, and they begun to…" at bounding box center [381, 208] width 524 height 84
type textarea "In 1892 the brothers opened a bicucles sales and repair shop, and they begun to…"
click at [407, 276] on button "Verify" at bounding box center [381, 269] width 529 height 15
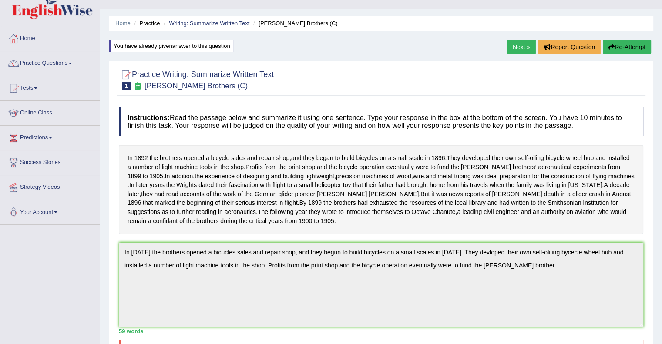
scroll to position [0, 0]
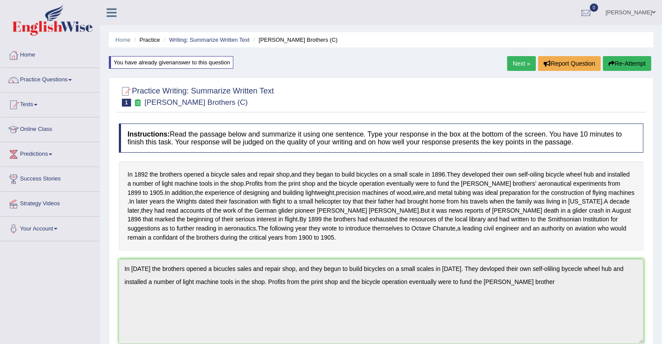
click at [621, 60] on button "Re-Attempt" at bounding box center [627, 63] width 48 height 15
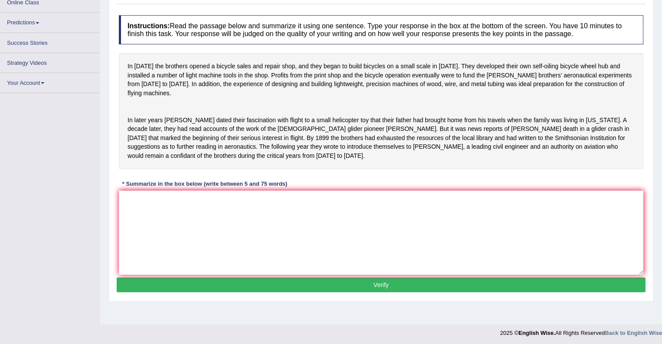
scroll to position [113, 0]
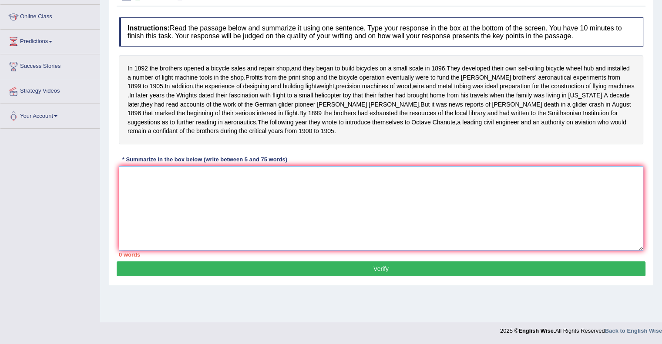
click at [285, 224] on textarea at bounding box center [381, 208] width 524 height 84
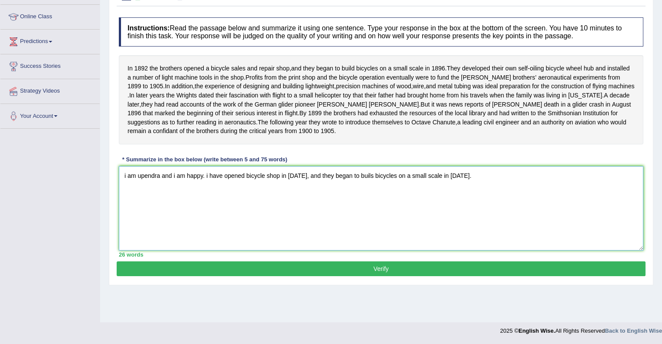
type textarea "i am upendra and i am happy. i have opened bicycle shop in 1892, and they began…"
click at [378, 276] on button "Verify" at bounding box center [381, 269] width 529 height 15
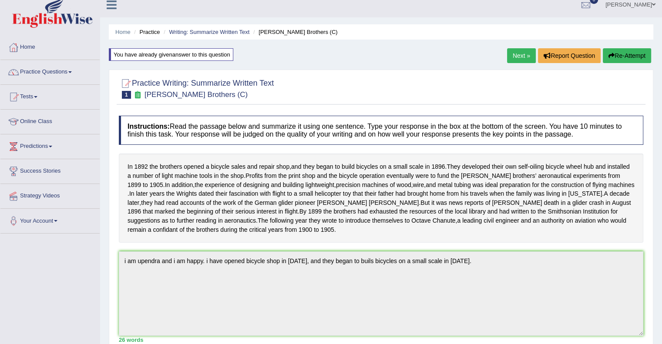
scroll to position [0, 0]
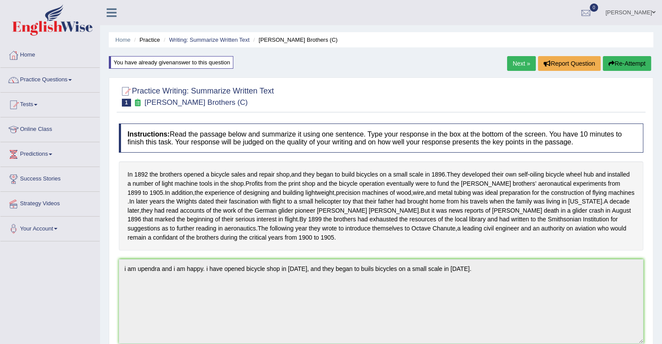
click at [630, 64] on button "Re-Attempt" at bounding box center [627, 63] width 48 height 15
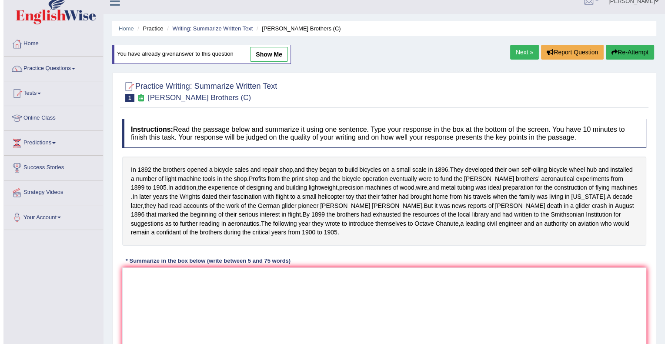
scroll to position [113, 0]
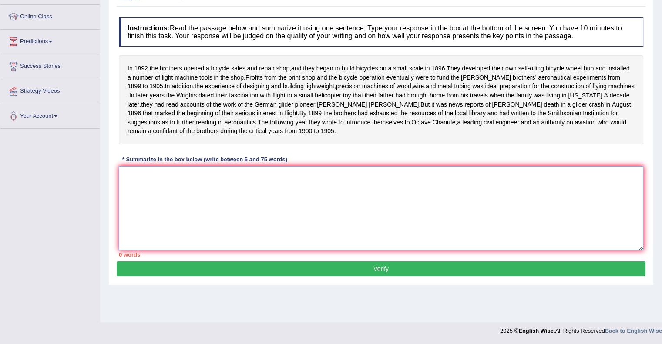
click at [254, 195] on textarea at bounding box center [381, 208] width 524 height 84
paste textarea "The gig economy, marked by freelance and short-term contracts, offers flexibili…"
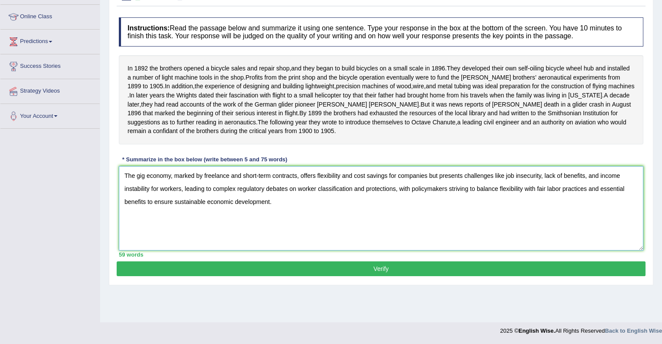
type textarea "The gig economy, marked by freelance and short-term contracts, offers flexibili…"
click at [380, 275] on button "Verify" at bounding box center [381, 269] width 529 height 15
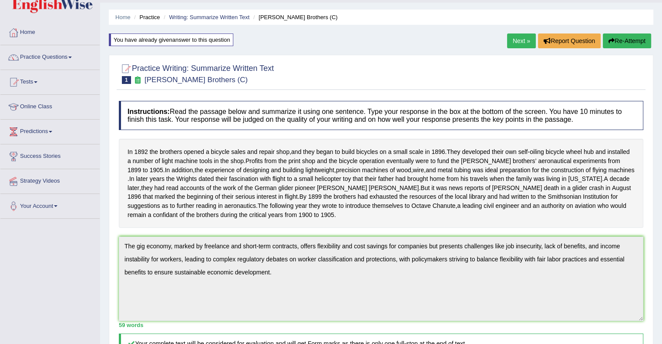
scroll to position [5, 0]
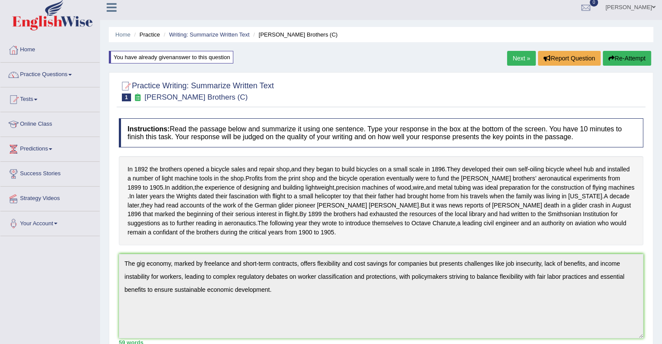
click at [627, 57] on button "Re-Attempt" at bounding box center [627, 58] width 48 height 15
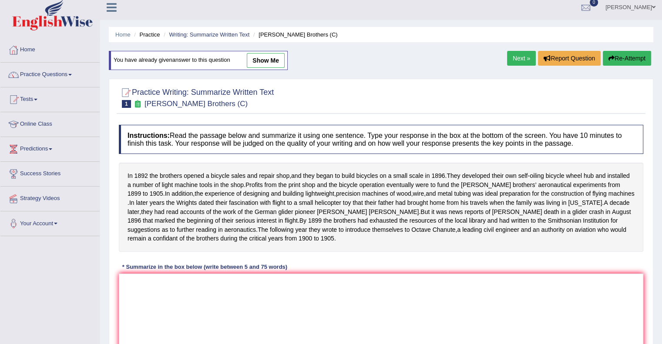
drag, startPoint x: 124, startPoint y: 177, endPoint x: 281, endPoint y: 262, distance: 179.2
click at [281, 262] on div "Instructions: Read the passage below and summarize it using one sentence. Type …" at bounding box center [381, 245] width 529 height 249
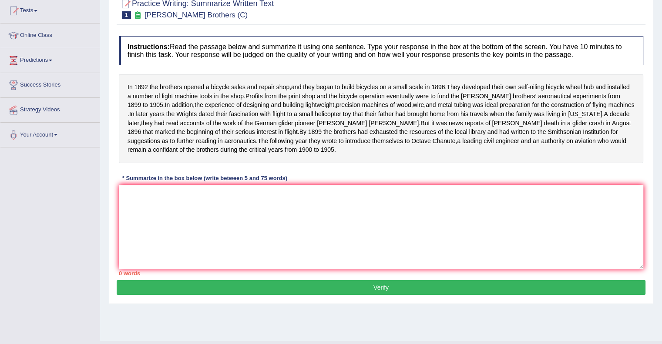
scroll to position [110, 0]
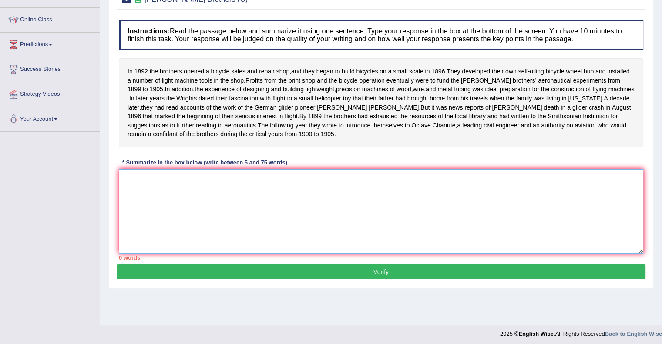
click at [274, 210] on textarea at bounding box center [381, 211] width 524 height 84
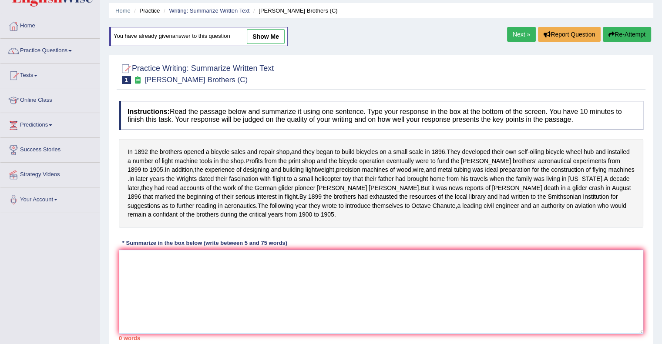
scroll to position [0, 0]
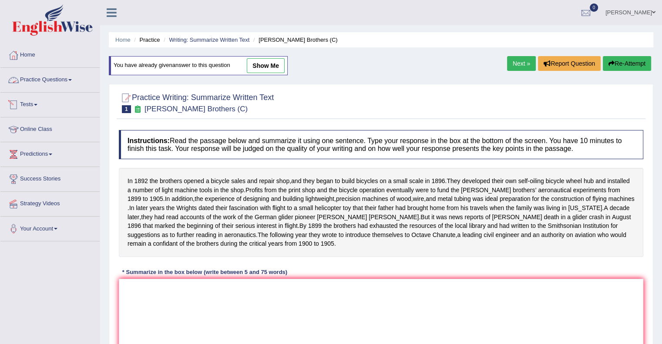
click at [71, 74] on link "Practice Questions" at bounding box center [49, 79] width 99 height 22
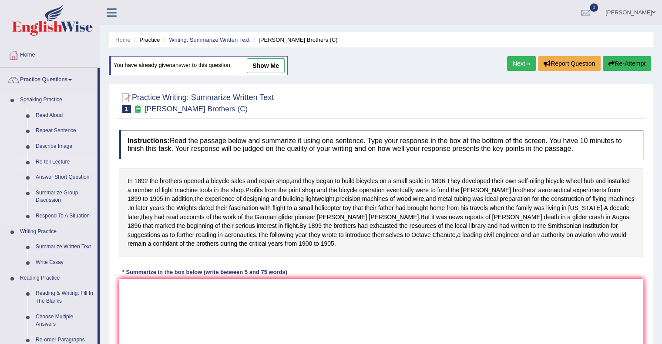
click at [55, 163] on link "Re-tell Lecture" at bounding box center [65, 162] width 66 height 16
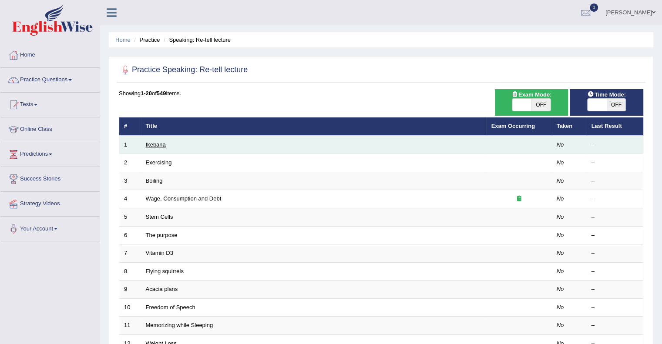
click at [148, 142] on link "Ikebana" at bounding box center [156, 144] width 20 height 7
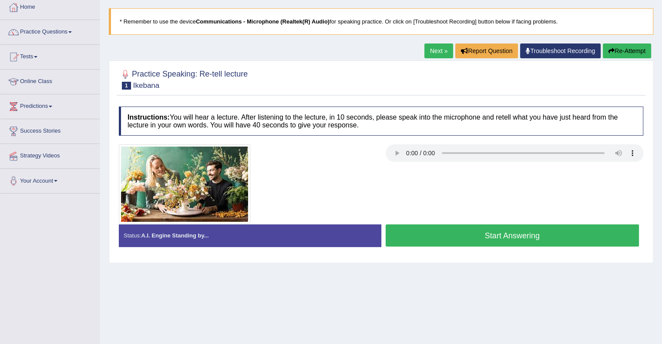
scroll to position [52, 0]
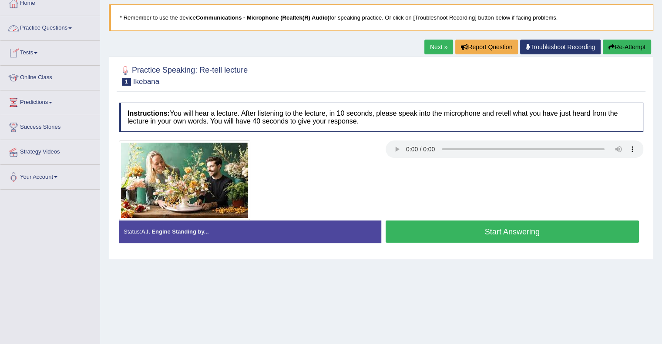
click at [75, 31] on link "Practice Questions" at bounding box center [49, 27] width 99 height 22
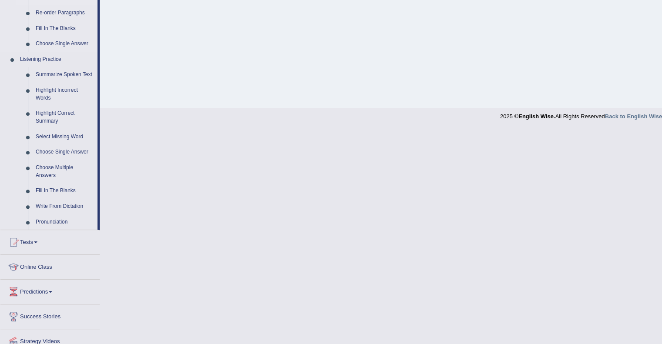
scroll to position [328, 0]
click at [49, 223] on link "Pronunciation" at bounding box center [65, 222] width 66 height 16
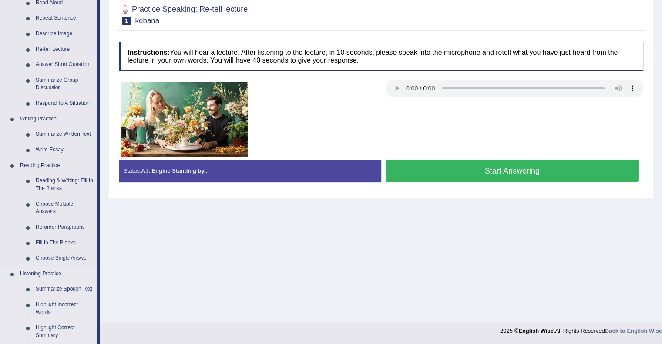
scroll to position [301, 0]
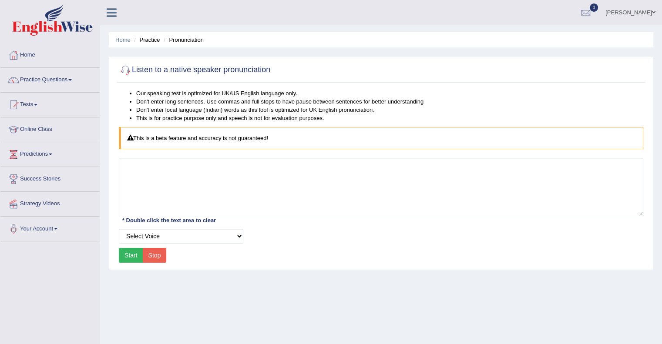
click at [49, 223] on link "Your Account" at bounding box center [49, 228] width 99 height 22
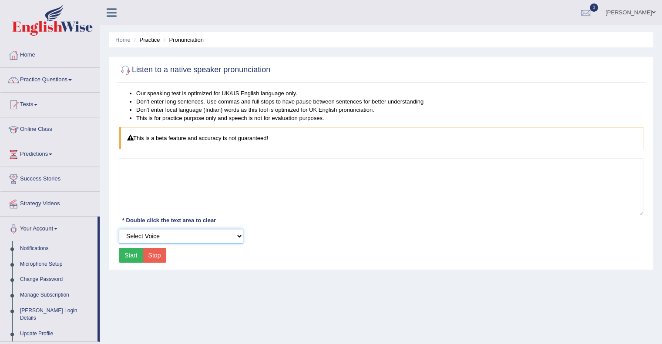
click at [237, 240] on select "Select Voice UK English [DEMOGRAPHIC_DATA] UK English [DEMOGRAPHIC_DATA]" at bounding box center [181, 236] width 124 height 15
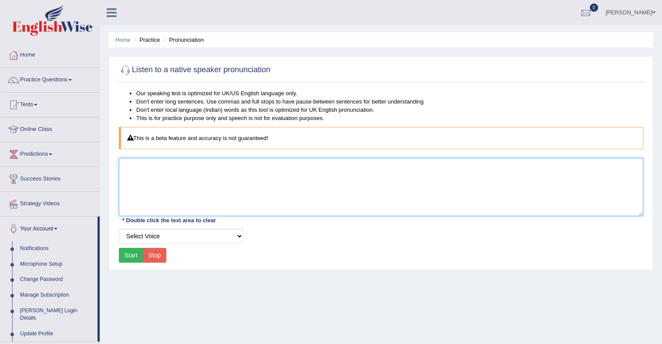
click at [359, 191] on textarea at bounding box center [381, 187] width 524 height 58
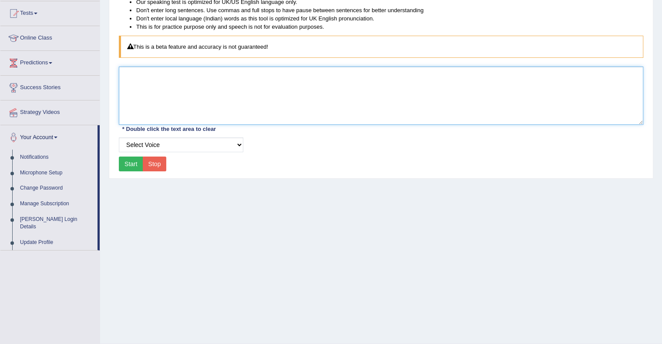
scroll to position [113, 0]
